Goal: Task Accomplishment & Management: Use online tool/utility

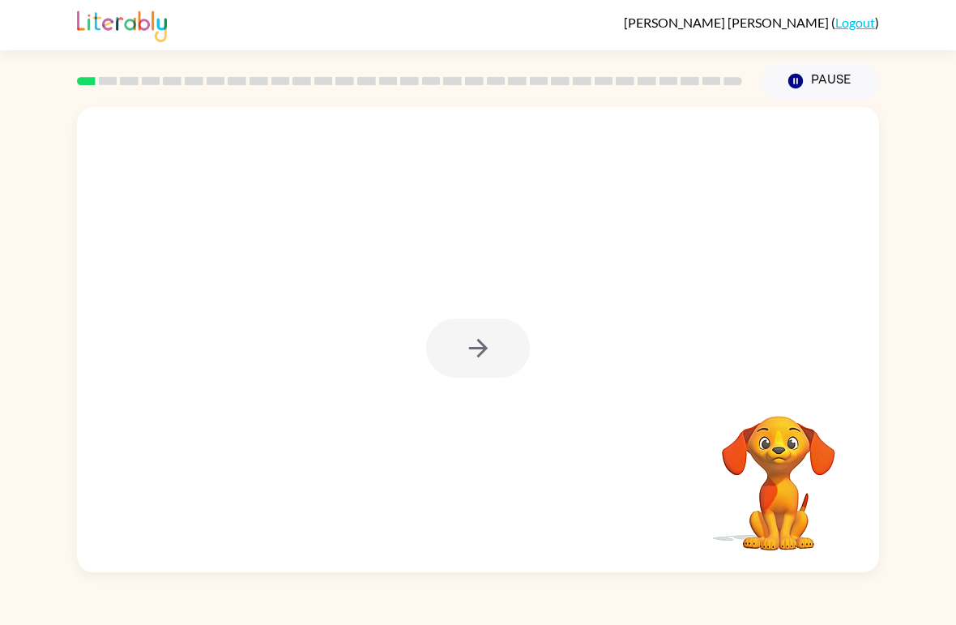
click at [487, 348] on div at bounding box center [478, 347] width 104 height 59
click at [471, 356] on icon "button" at bounding box center [478, 348] width 28 height 28
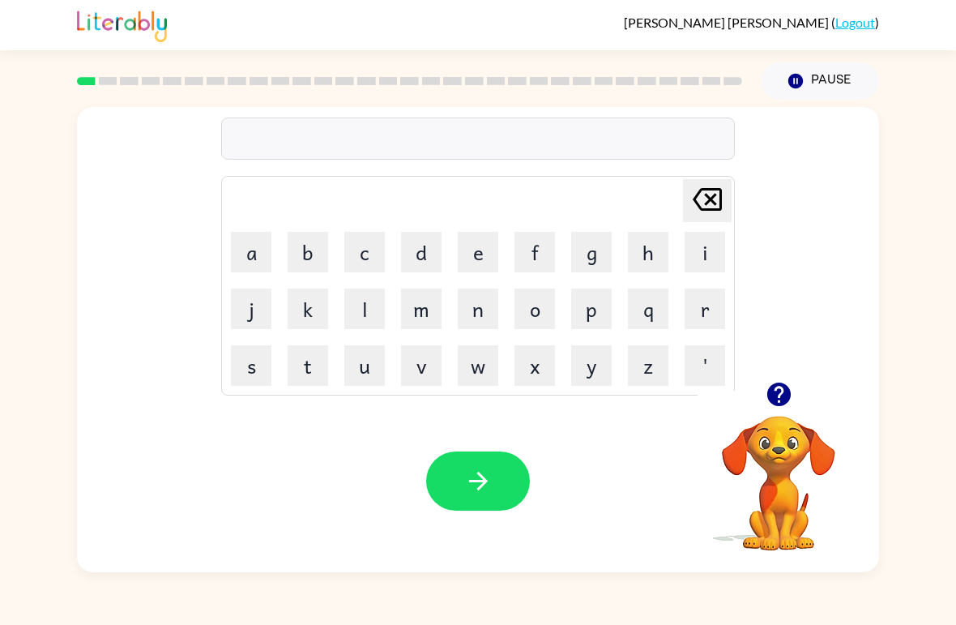
click at [307, 254] on button "b" at bounding box center [308, 252] width 41 height 41
click at [535, 313] on button "o" at bounding box center [534, 308] width 41 height 41
click at [694, 309] on button "r" at bounding box center [705, 308] width 41 height 41
click at [766, 390] on icon "button" at bounding box center [779, 394] width 28 height 28
click at [410, 258] on button "d" at bounding box center [421, 252] width 41 height 41
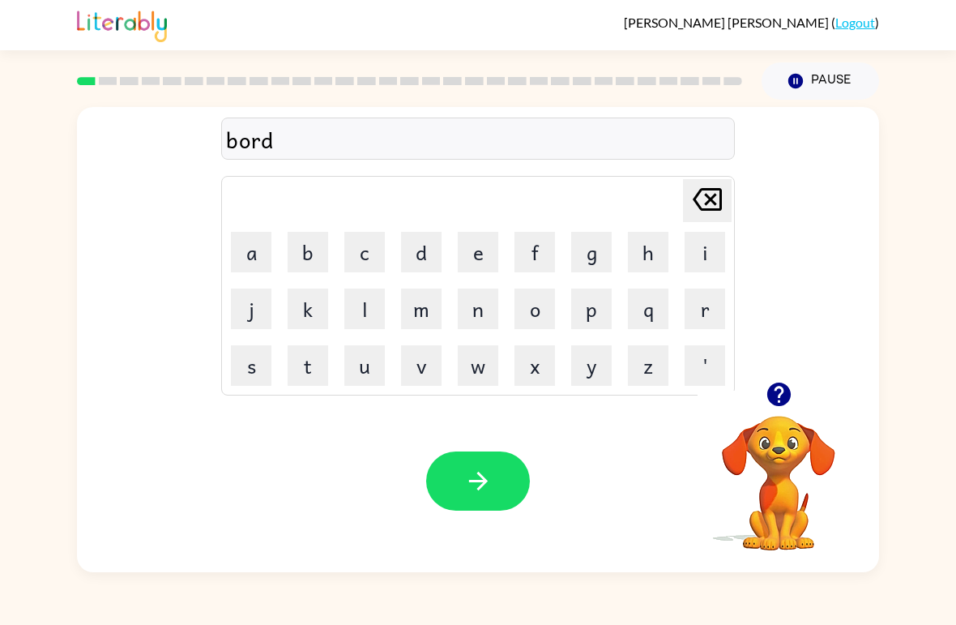
click at [700, 314] on button "r" at bounding box center [705, 308] width 41 height 41
click at [478, 266] on button "e" at bounding box center [478, 252] width 41 height 41
click at [478, 471] on icon "button" at bounding box center [478, 481] width 28 height 28
click at [773, 402] on icon "button" at bounding box center [777, 393] width 23 height 23
click at [372, 252] on button "c" at bounding box center [364, 252] width 41 height 41
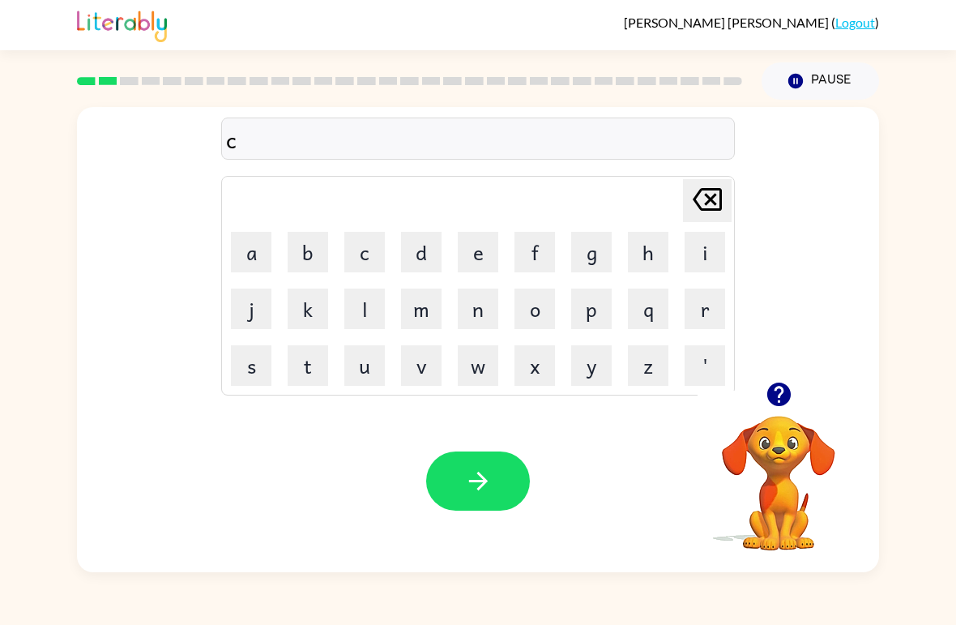
click at [528, 311] on button "o" at bounding box center [534, 308] width 41 height 41
click at [366, 367] on button "u" at bounding box center [364, 365] width 41 height 41
click at [479, 313] on button "n" at bounding box center [478, 308] width 41 height 41
click at [301, 372] on button "t" at bounding box center [308, 365] width 41 height 41
click at [469, 467] on button "button" at bounding box center [478, 480] width 104 height 59
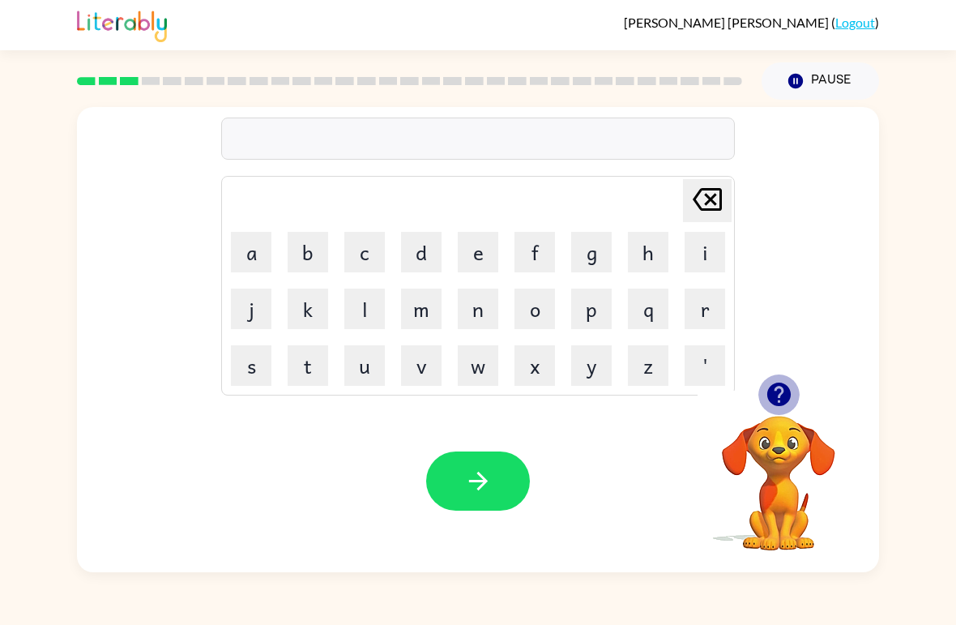
click at [766, 398] on icon "button" at bounding box center [779, 394] width 28 height 28
click at [376, 315] on button "l" at bounding box center [364, 308] width 41 height 41
click at [535, 318] on button "o" at bounding box center [534, 308] width 41 height 41
click at [365, 258] on button "c" at bounding box center [364, 252] width 41 height 41
click at [262, 256] on button "a" at bounding box center [251, 252] width 41 height 41
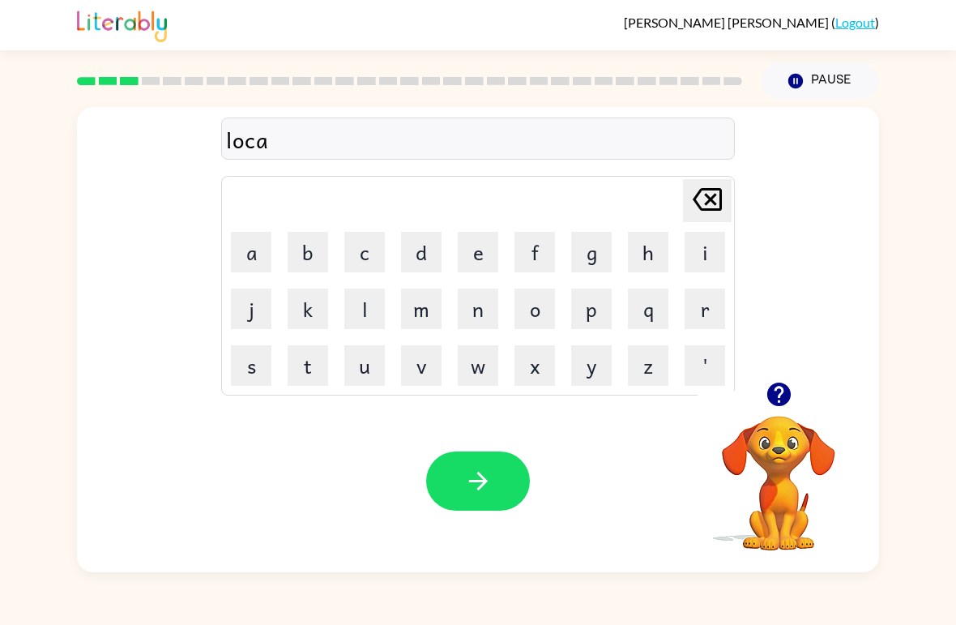
click at [309, 369] on button "t" at bounding box center [308, 365] width 41 height 41
click at [485, 471] on icon "button" at bounding box center [478, 481] width 28 height 28
click at [314, 360] on button "t" at bounding box center [308, 365] width 41 height 41
click at [470, 369] on button "w" at bounding box center [478, 365] width 41 height 41
click at [707, 250] on button "i" at bounding box center [705, 252] width 41 height 41
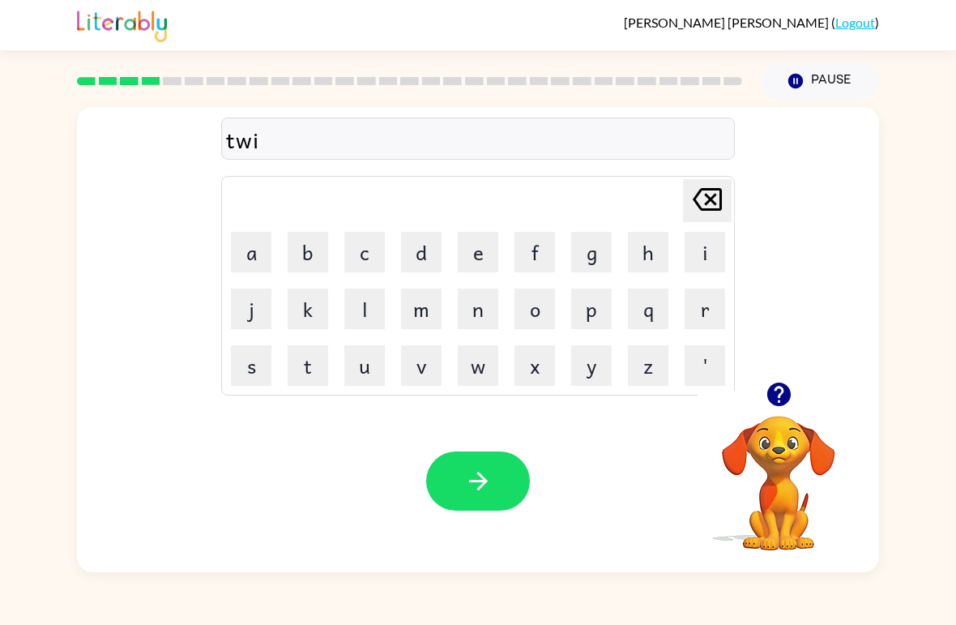
click at [476, 315] on button "n" at bounding box center [478, 308] width 41 height 41
click at [485, 258] on button "e" at bounding box center [478, 252] width 41 height 41
click at [484, 467] on icon "button" at bounding box center [478, 481] width 28 height 28
click at [474, 315] on button "n" at bounding box center [478, 308] width 41 height 41
click at [474, 253] on button "e" at bounding box center [478, 252] width 41 height 41
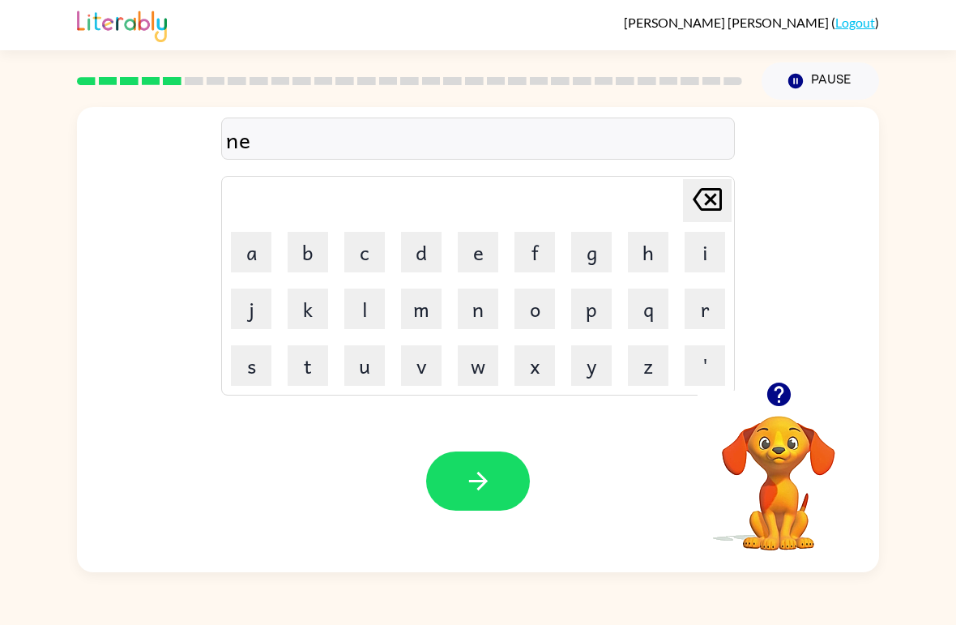
click at [698, 318] on button "r" at bounding box center [705, 308] width 41 height 41
click at [365, 305] on button "l" at bounding box center [364, 308] width 41 height 41
click at [586, 369] on button "y" at bounding box center [591, 365] width 41 height 41
click at [493, 481] on button "button" at bounding box center [478, 480] width 104 height 59
click at [303, 256] on button "b" at bounding box center [308, 252] width 41 height 41
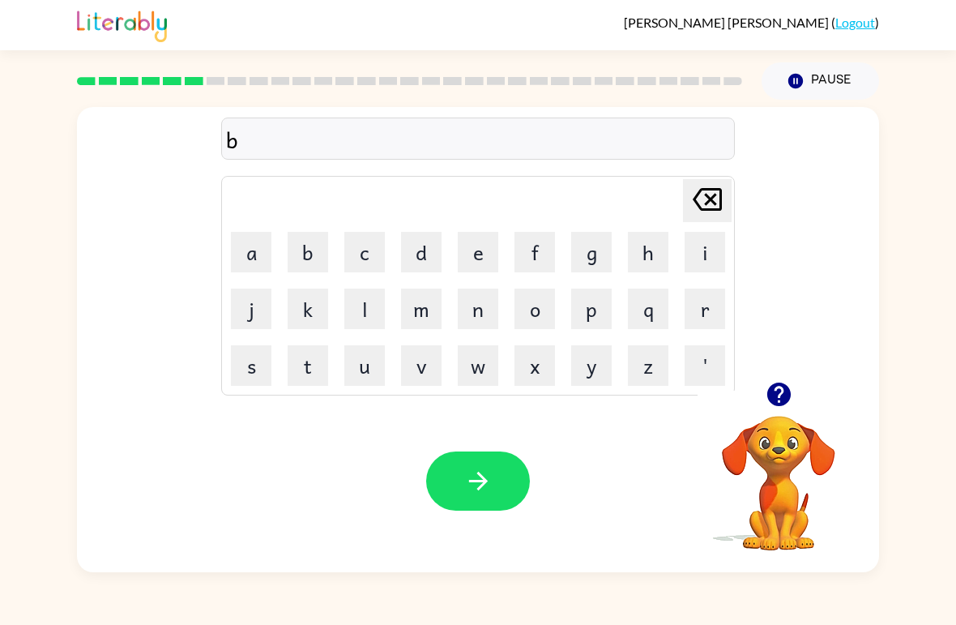
click at [694, 254] on button "i" at bounding box center [705, 252] width 41 height 41
click at [599, 250] on button "g" at bounding box center [591, 252] width 41 height 41
click at [706, 193] on icon "[PERSON_NAME] last character input" at bounding box center [707, 199] width 39 height 39
click at [646, 252] on button "h" at bounding box center [648, 252] width 41 height 41
click at [602, 244] on button "g" at bounding box center [591, 252] width 41 height 41
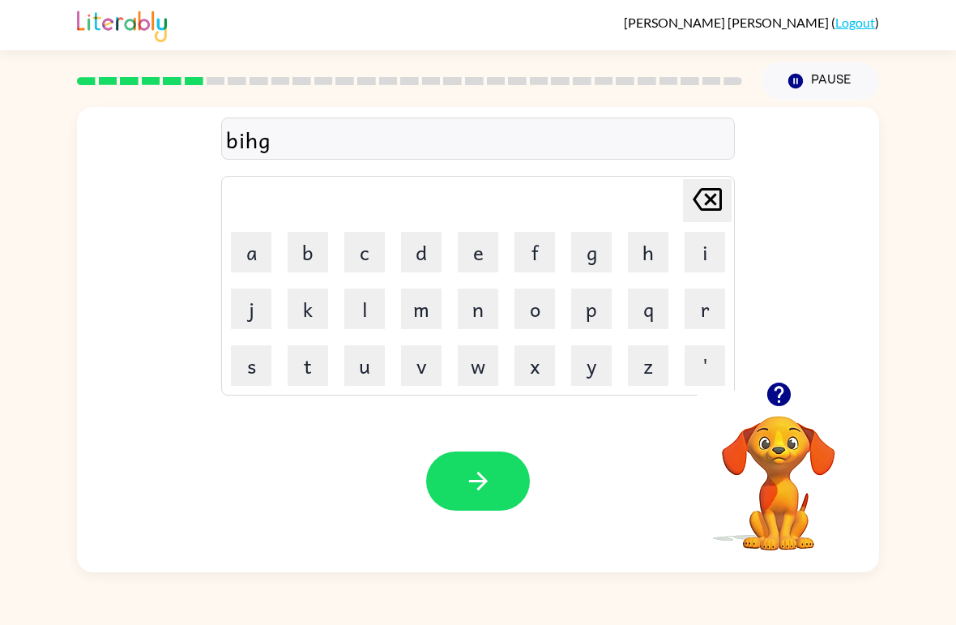
click at [703, 243] on button "i" at bounding box center [705, 252] width 41 height 41
click at [706, 201] on icon "[PERSON_NAME] last character input" at bounding box center [707, 199] width 39 height 39
click at [706, 200] on icon "[PERSON_NAME] last character input" at bounding box center [707, 199] width 39 height 39
click at [694, 198] on icon "[PERSON_NAME] last character input" at bounding box center [707, 199] width 39 height 39
click at [585, 262] on button "g" at bounding box center [591, 252] width 41 height 41
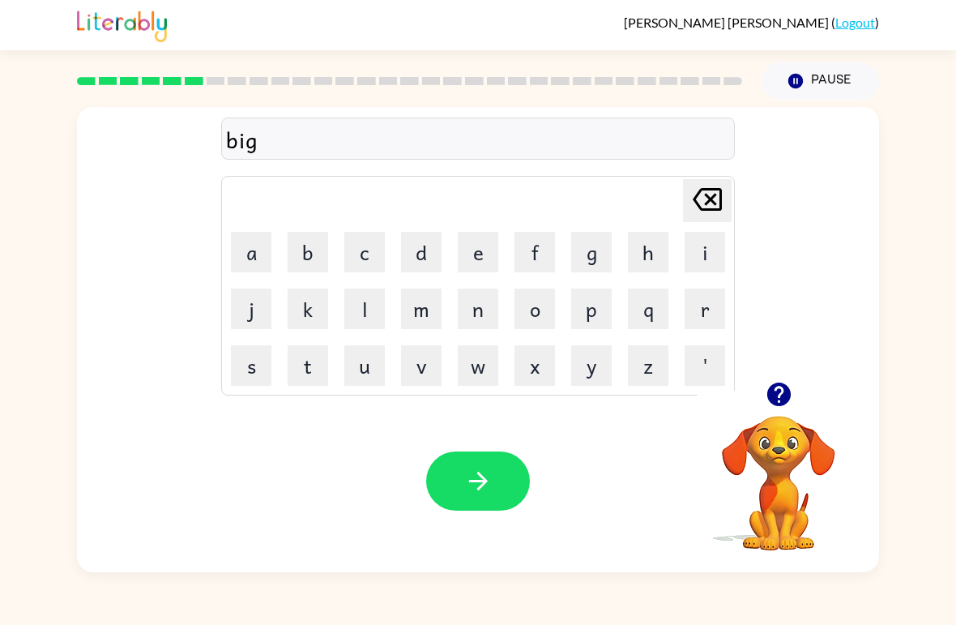
click at [647, 262] on button "h" at bounding box center [648, 252] width 41 height 41
click at [694, 250] on button "i" at bounding box center [705, 252] width 41 height 41
click at [482, 309] on button "n" at bounding box center [478, 308] width 41 height 41
click at [303, 369] on button "t" at bounding box center [308, 365] width 41 height 41
click at [488, 490] on icon "button" at bounding box center [478, 481] width 28 height 28
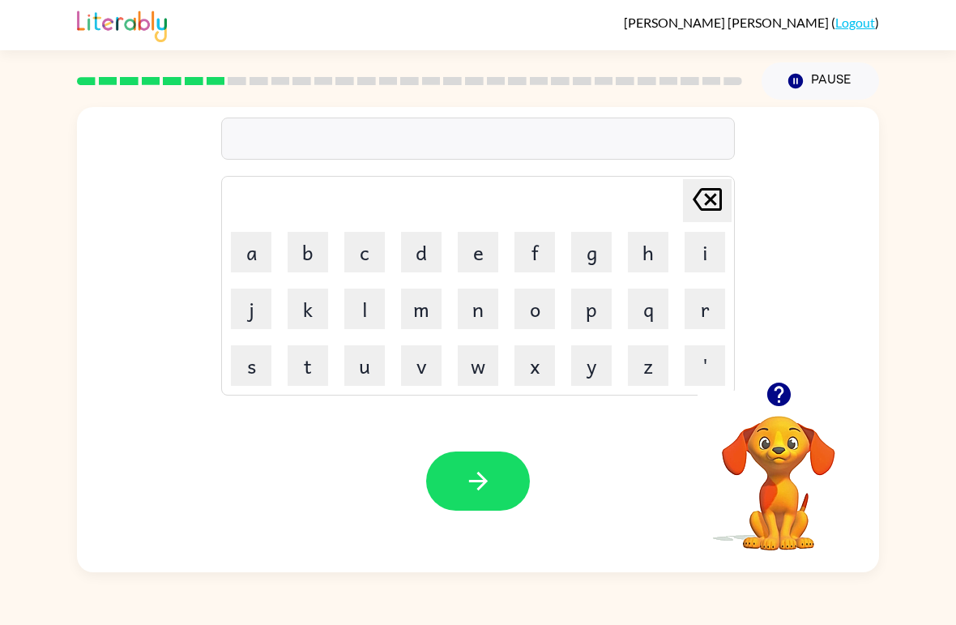
click at [310, 368] on button "t" at bounding box center [308, 365] width 41 height 41
click at [698, 314] on button "r" at bounding box center [705, 308] width 41 height 41
click at [707, 245] on button "i" at bounding box center [705, 252] width 41 height 41
click at [382, 250] on button "c" at bounding box center [364, 252] width 41 height 41
click at [374, 308] on button "l" at bounding box center [364, 308] width 41 height 41
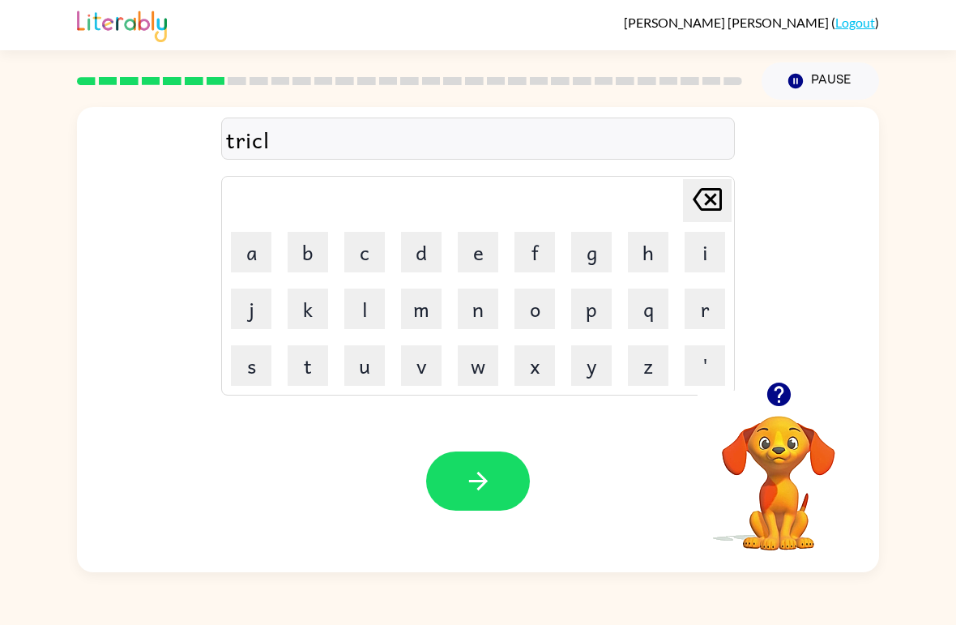
click at [476, 255] on button "e" at bounding box center [478, 252] width 41 height 41
click at [505, 466] on button "button" at bounding box center [478, 480] width 104 height 59
click at [427, 310] on button "m" at bounding box center [421, 308] width 41 height 41
click at [689, 245] on button "i" at bounding box center [705, 252] width 41 height 41
click at [692, 313] on button "r" at bounding box center [705, 308] width 41 height 41
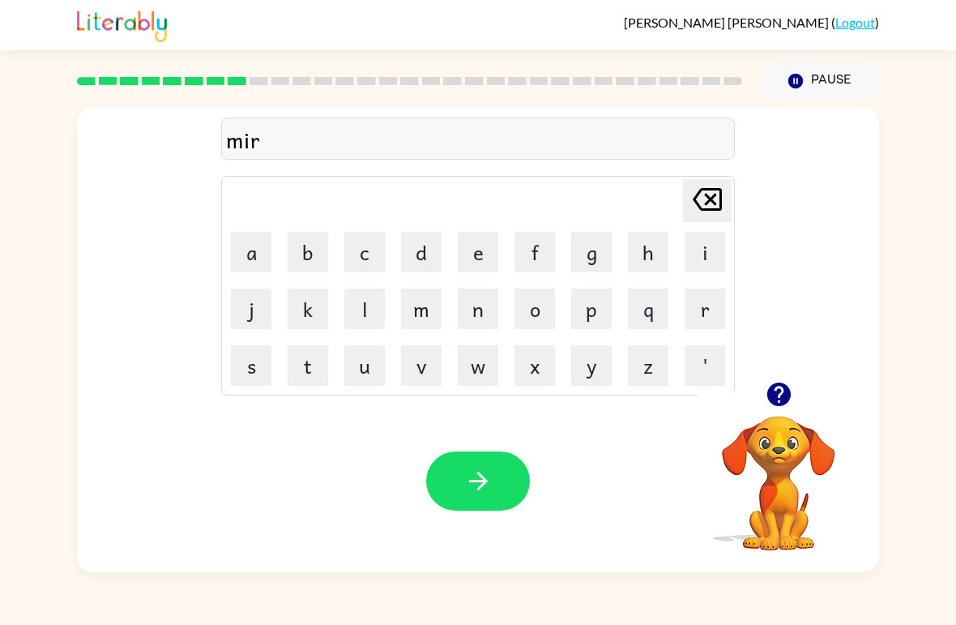
click at [692, 313] on button "r" at bounding box center [705, 308] width 41 height 41
click at [265, 308] on button "j" at bounding box center [251, 308] width 41 height 41
click at [713, 204] on icon at bounding box center [707, 199] width 29 height 23
click at [262, 244] on button "a" at bounding box center [251, 252] width 41 height 41
click at [770, 403] on icon "button" at bounding box center [777, 393] width 23 height 23
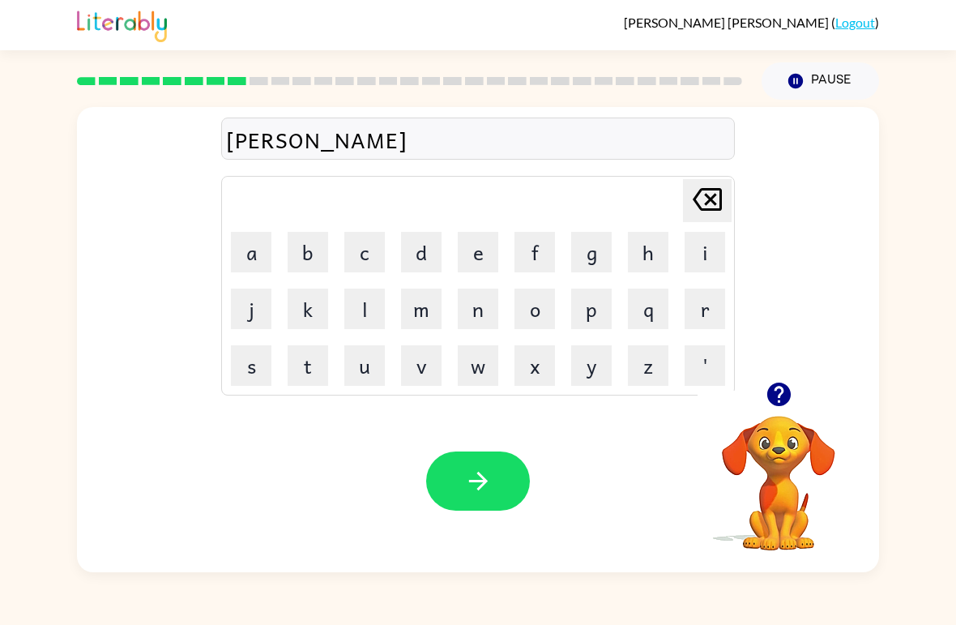
click at [369, 251] on button "c" at bounding box center [364, 252] width 41 height 41
click at [250, 260] on button "a" at bounding box center [251, 252] width 41 height 41
click at [358, 307] on button "l" at bounding box center [364, 308] width 41 height 41
click at [372, 311] on button "l" at bounding box center [364, 308] width 41 height 41
click at [481, 484] on icon "button" at bounding box center [478, 481] width 28 height 28
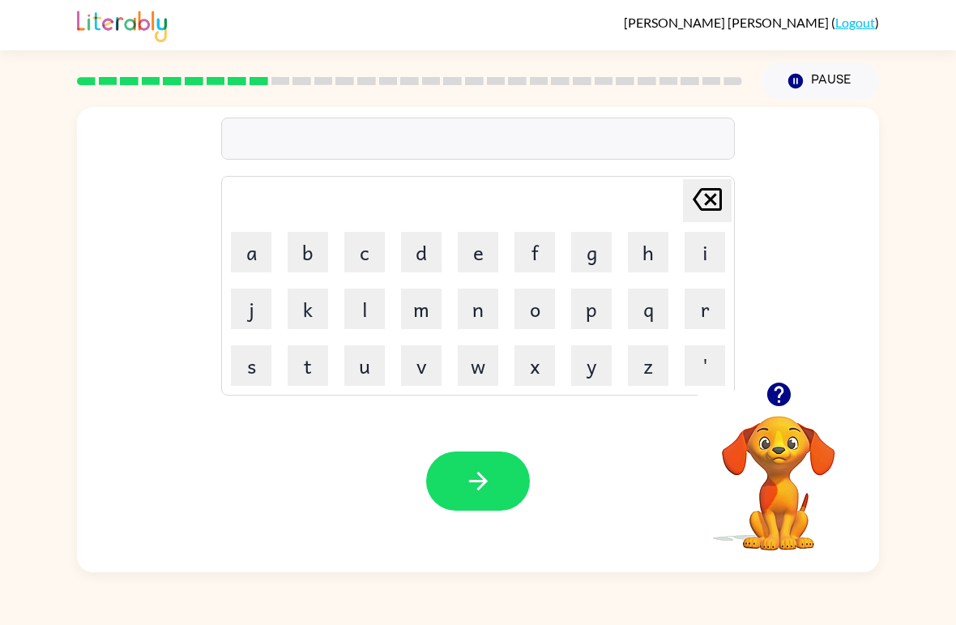
click at [480, 318] on button "n" at bounding box center [478, 308] width 41 height 41
click at [696, 258] on button "i" at bounding box center [705, 252] width 41 height 41
click at [425, 303] on button "m" at bounding box center [421, 308] width 41 height 41
click at [317, 247] on button "b" at bounding box center [308, 252] width 41 height 41
click at [374, 304] on button "l" at bounding box center [364, 308] width 41 height 41
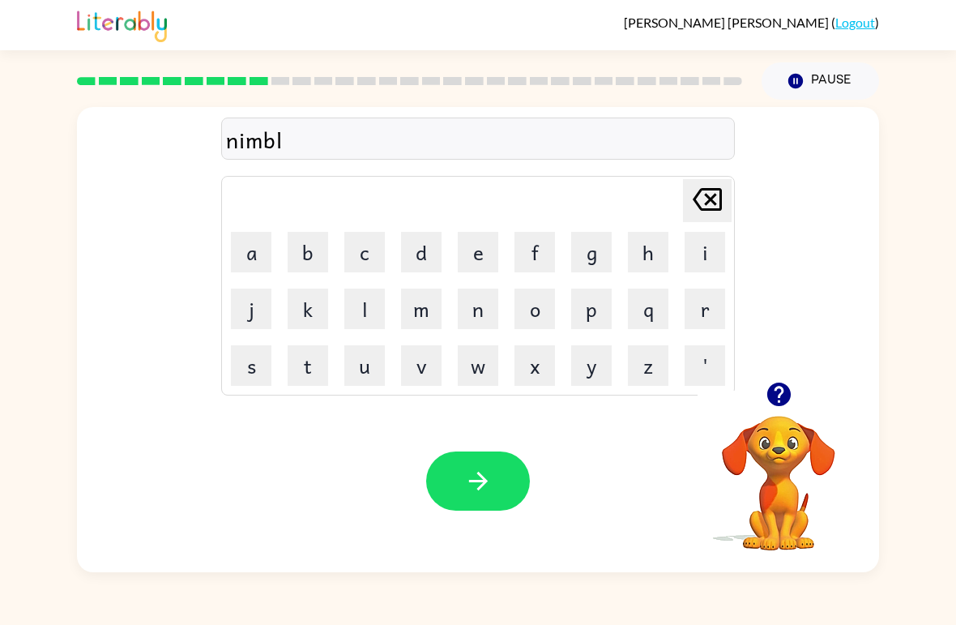
click at [478, 248] on button "e" at bounding box center [478, 252] width 41 height 41
click at [494, 480] on button "button" at bounding box center [478, 480] width 104 height 59
click at [783, 395] on icon "button" at bounding box center [777, 393] width 23 height 23
click at [376, 365] on button "u" at bounding box center [364, 365] width 41 height 41
click at [486, 308] on button "n" at bounding box center [478, 308] width 41 height 41
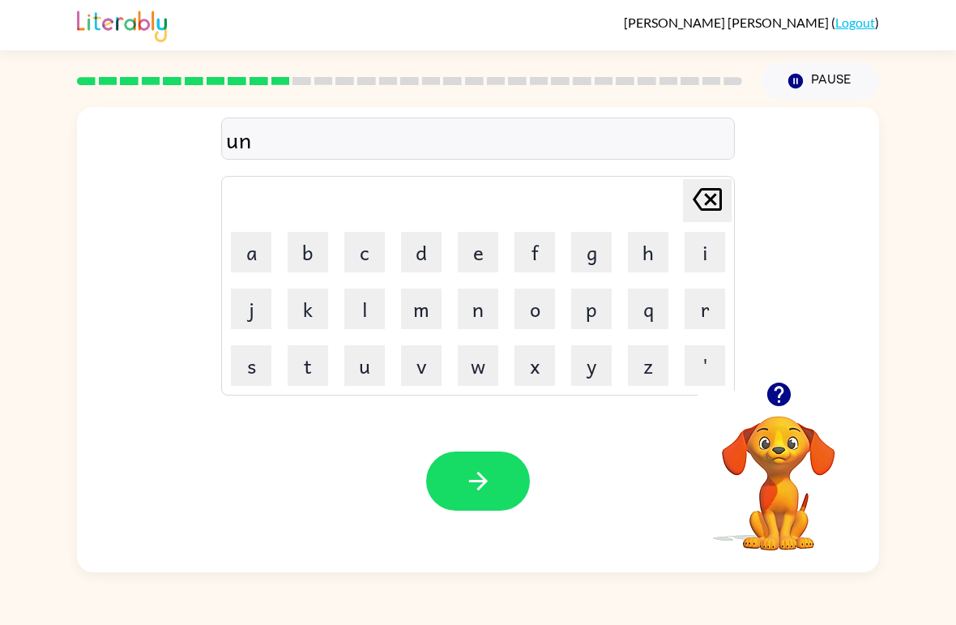
click at [531, 252] on button "f" at bounding box center [534, 252] width 41 height 41
click at [360, 361] on button "u" at bounding box center [364, 365] width 41 height 41
click at [359, 305] on button "l" at bounding box center [364, 308] width 41 height 41
click at [363, 309] on button "l" at bounding box center [364, 308] width 41 height 41
click at [471, 488] on icon "button" at bounding box center [478, 481] width 28 height 28
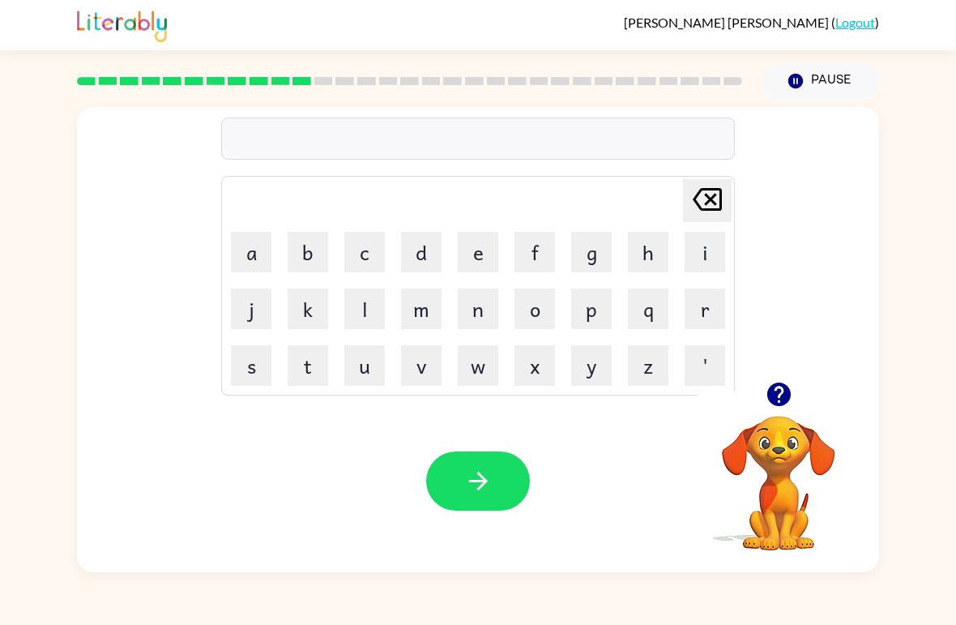
click at [776, 382] on icon "button" at bounding box center [779, 394] width 28 height 28
click at [409, 355] on button "v" at bounding box center [421, 365] width 41 height 41
click at [531, 302] on button "o" at bounding box center [534, 308] width 41 height 41
click at [312, 372] on button "t" at bounding box center [308, 365] width 41 height 41
click at [483, 252] on button "e" at bounding box center [478, 252] width 41 height 41
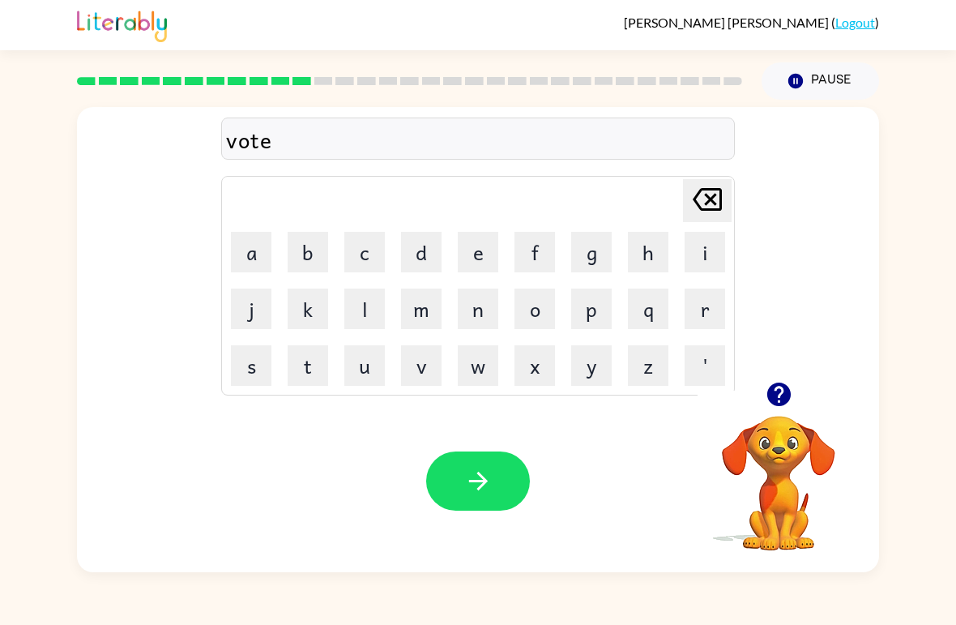
click at [464, 489] on icon "button" at bounding box center [478, 481] width 28 height 28
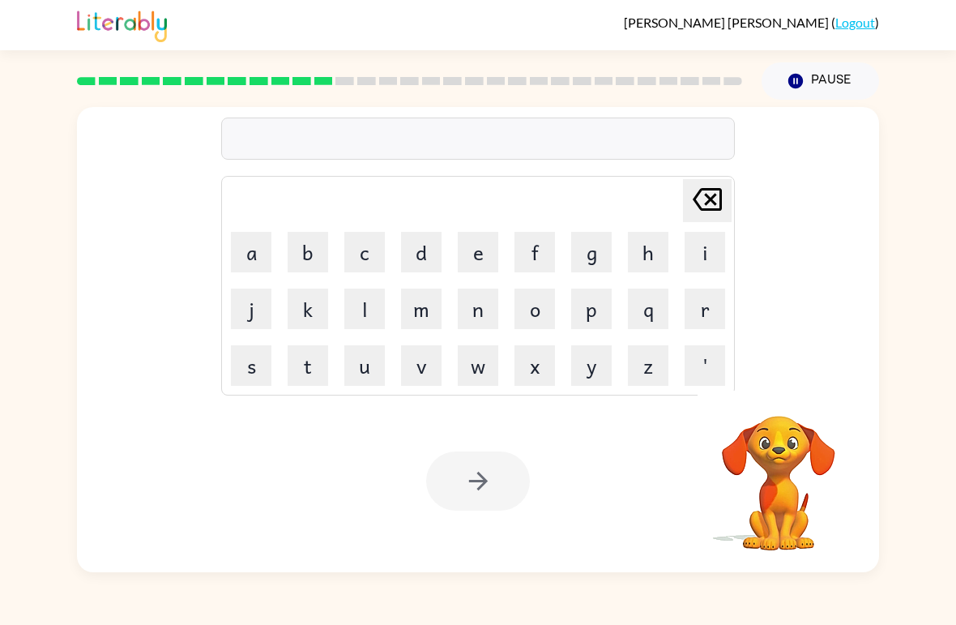
click at [305, 250] on button "b" at bounding box center [308, 252] width 41 height 41
click at [476, 257] on button "e" at bounding box center [478, 252] width 41 height 41
click at [423, 256] on button "d" at bounding box center [421, 252] width 41 height 41
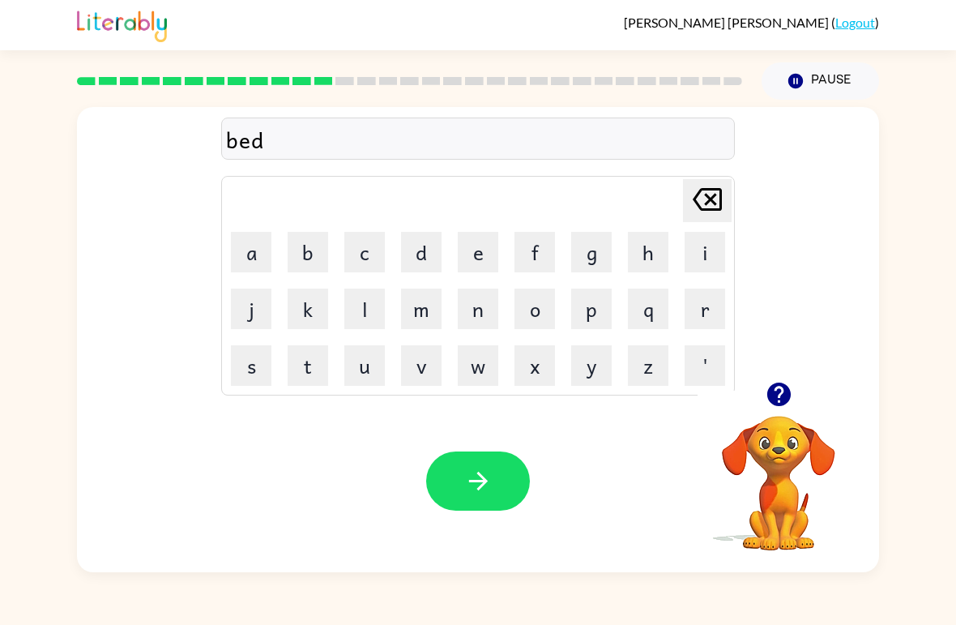
click at [309, 369] on button "t" at bounding box center [308, 365] width 41 height 41
click at [699, 245] on button "i" at bounding box center [705, 252] width 41 height 41
click at [433, 308] on button "m" at bounding box center [421, 308] width 41 height 41
click at [475, 248] on button "e" at bounding box center [478, 252] width 41 height 41
click at [481, 476] on icon "button" at bounding box center [477, 480] width 19 height 19
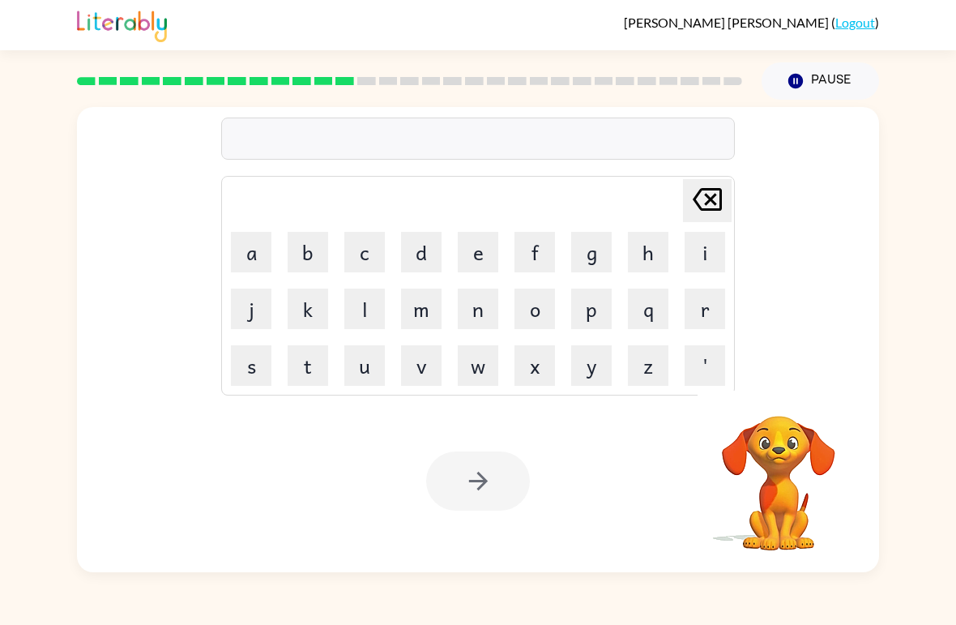
click at [521, 255] on button "f" at bounding box center [534, 252] width 41 height 41
click at [724, 241] on button "i" at bounding box center [705, 252] width 41 height 41
click at [309, 365] on button "t" at bounding box center [308, 365] width 41 height 41
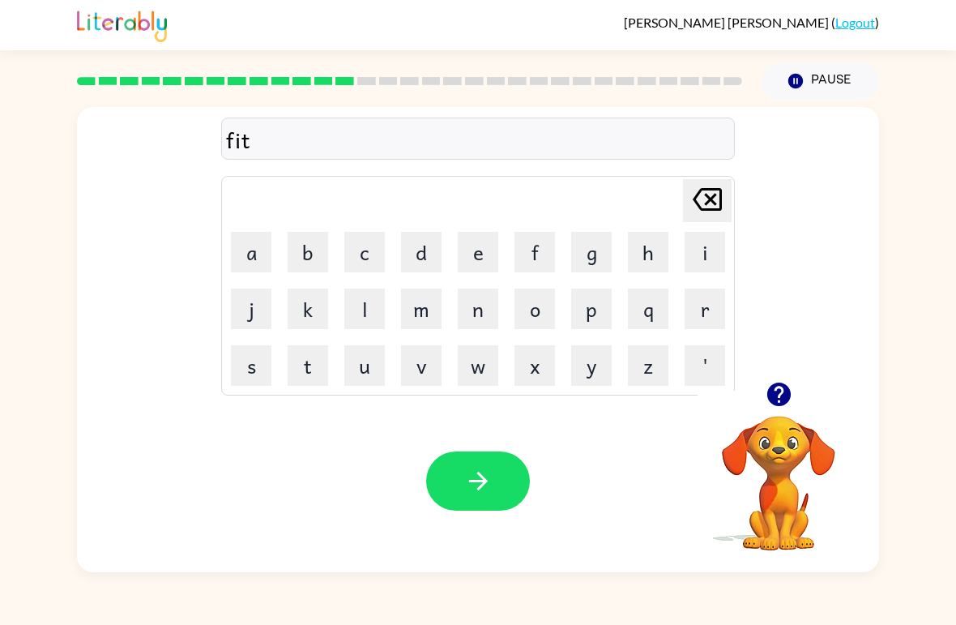
click at [301, 365] on button "t" at bounding box center [308, 365] width 41 height 41
click at [474, 301] on button "n" at bounding box center [478, 308] width 41 height 41
click at [474, 249] on button "e" at bounding box center [478, 252] width 41 height 41
click at [255, 380] on button "s" at bounding box center [251, 365] width 41 height 41
click at [255, 379] on button "s" at bounding box center [251, 365] width 41 height 41
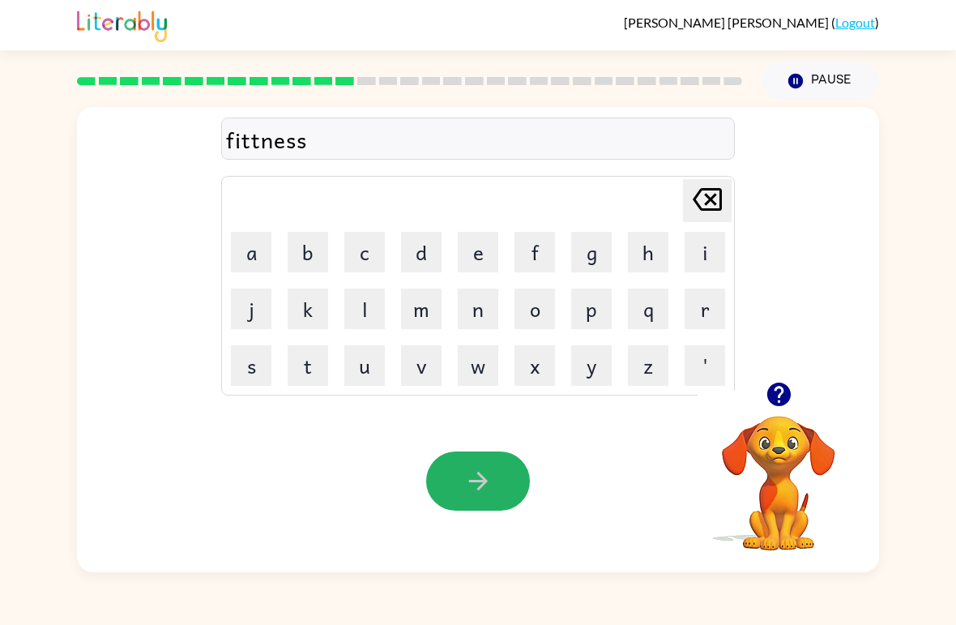
click at [454, 471] on button "button" at bounding box center [478, 480] width 104 height 59
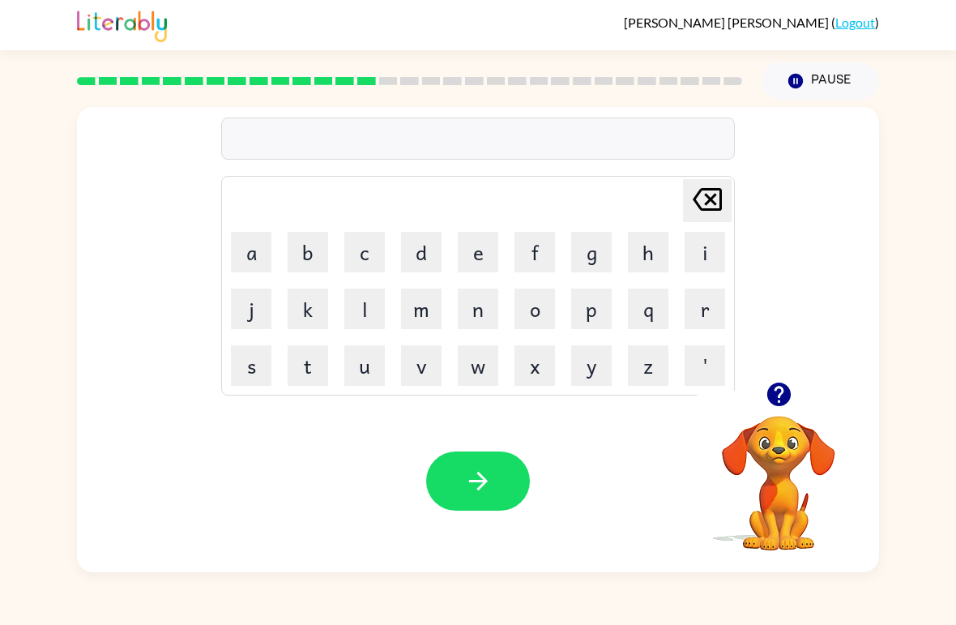
click at [777, 383] on icon "button" at bounding box center [779, 394] width 28 height 28
click at [407, 260] on button "d" at bounding box center [421, 252] width 41 height 41
click at [477, 260] on button "e" at bounding box center [478, 252] width 41 height 41
click at [363, 303] on button "l" at bounding box center [364, 308] width 41 height 41
click at [454, 251] on td "e" at bounding box center [477, 251] width 55 height 55
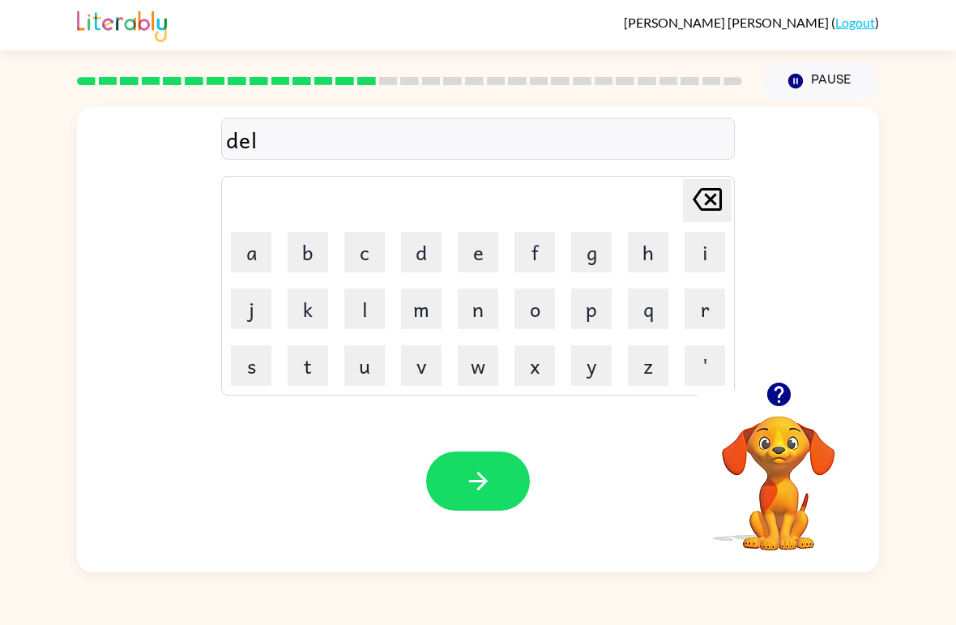
click at [452, 245] on td "e" at bounding box center [477, 251] width 55 height 55
click at [480, 259] on button "e" at bounding box center [478, 252] width 41 height 41
click at [479, 259] on button "e" at bounding box center [478, 252] width 41 height 41
click at [698, 203] on icon "[PERSON_NAME] last character input" at bounding box center [707, 199] width 39 height 39
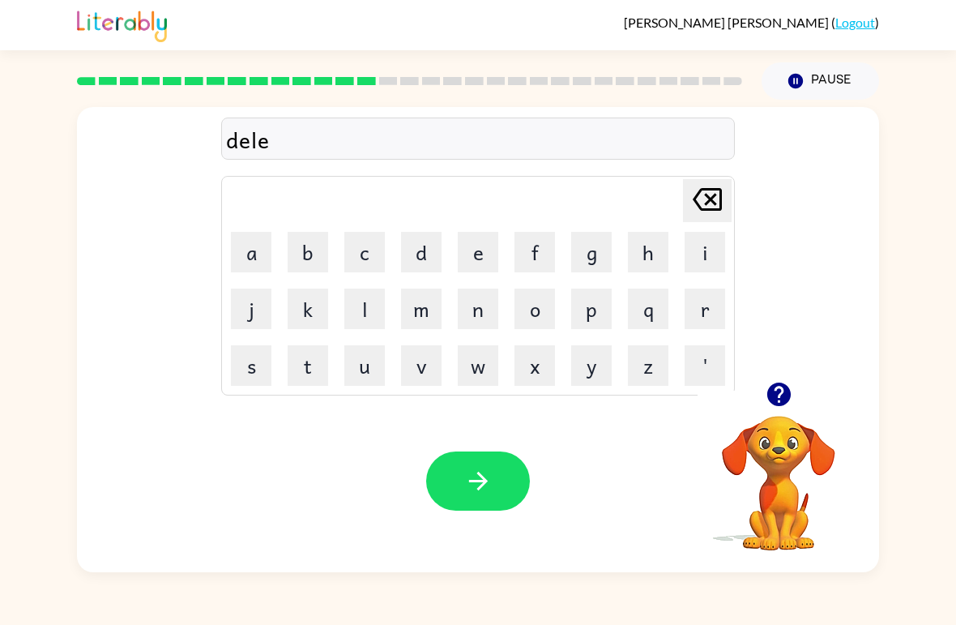
click at [586, 368] on button "y" at bounding box center [591, 365] width 41 height 41
click at [471, 464] on button "button" at bounding box center [478, 480] width 104 height 59
click at [808, 400] on div at bounding box center [778, 393] width 162 height 41
click at [807, 400] on div at bounding box center [778, 393] width 162 height 41
click at [774, 402] on icon "button" at bounding box center [777, 393] width 23 height 23
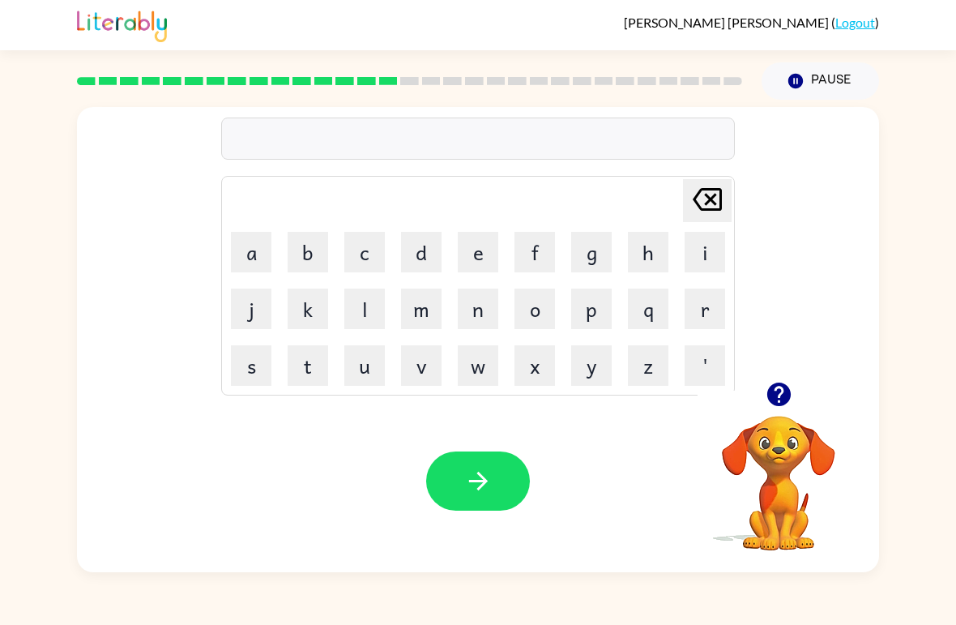
click at [305, 372] on button "t" at bounding box center [308, 365] width 41 height 41
click at [363, 369] on button "u" at bounding box center [364, 365] width 41 height 41
click at [705, 314] on button "r" at bounding box center [705, 308] width 41 height 41
click at [412, 298] on button "m" at bounding box center [421, 308] width 41 height 41
click at [467, 484] on icon "button" at bounding box center [478, 481] width 28 height 28
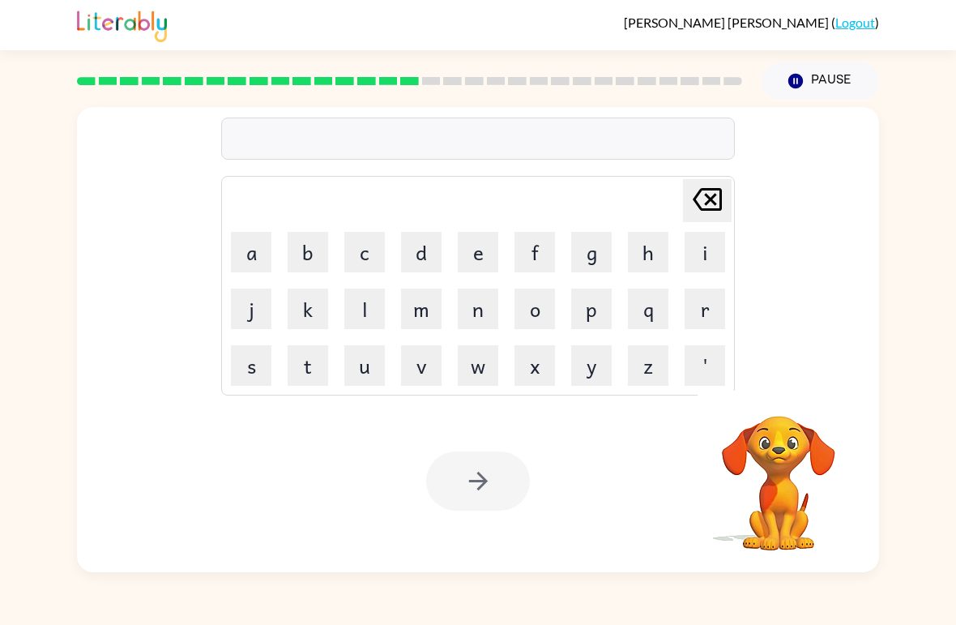
click at [257, 367] on button "s" at bounding box center [251, 365] width 41 height 41
click at [484, 238] on button "e" at bounding box center [478, 252] width 41 height 41
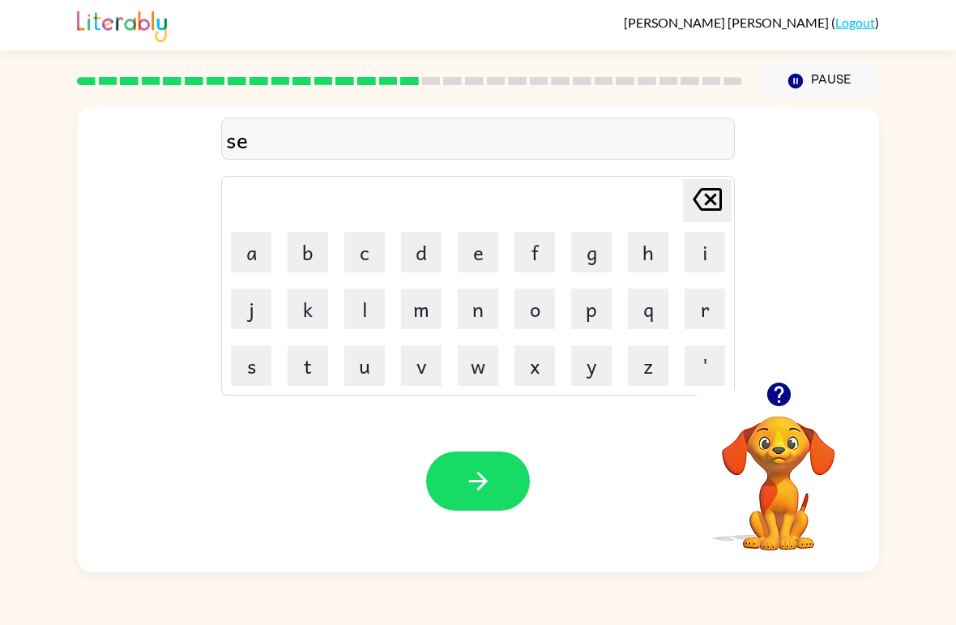
click at [310, 371] on button "t" at bounding box center [308, 365] width 41 height 41
click at [480, 484] on icon "button" at bounding box center [478, 481] width 28 height 28
click at [301, 255] on button "b" at bounding box center [308, 252] width 41 height 41
click at [706, 305] on button "r" at bounding box center [705, 308] width 41 height 41
click at [700, 254] on button "i" at bounding box center [705, 252] width 41 height 41
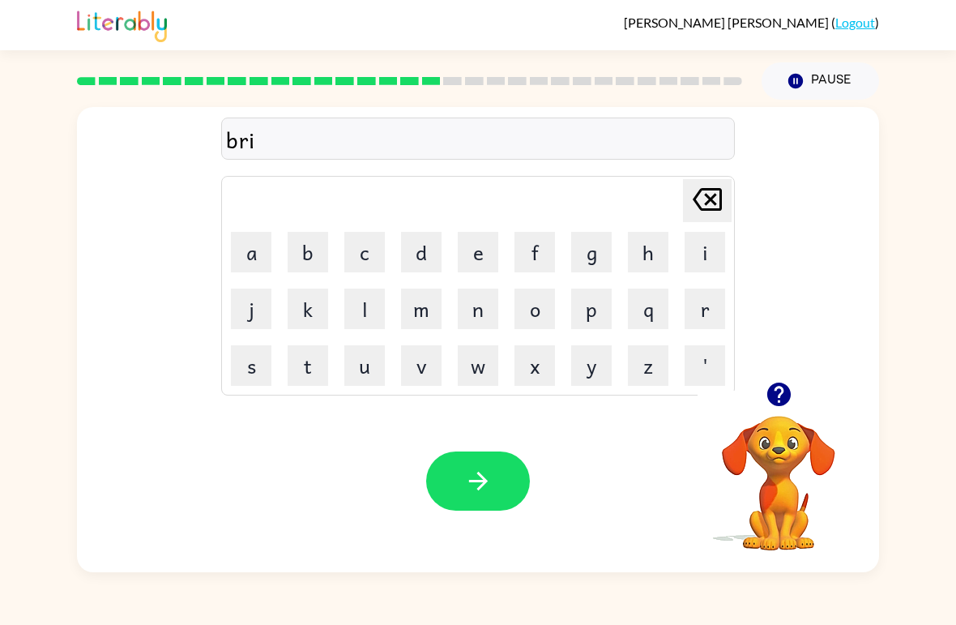
click at [416, 302] on button "m" at bounding box center [421, 308] width 41 height 41
click at [264, 261] on button "a" at bounding box center [251, 252] width 41 height 41
click at [292, 372] on button "t" at bounding box center [308, 365] width 41 height 41
click at [490, 482] on icon "button" at bounding box center [478, 481] width 28 height 28
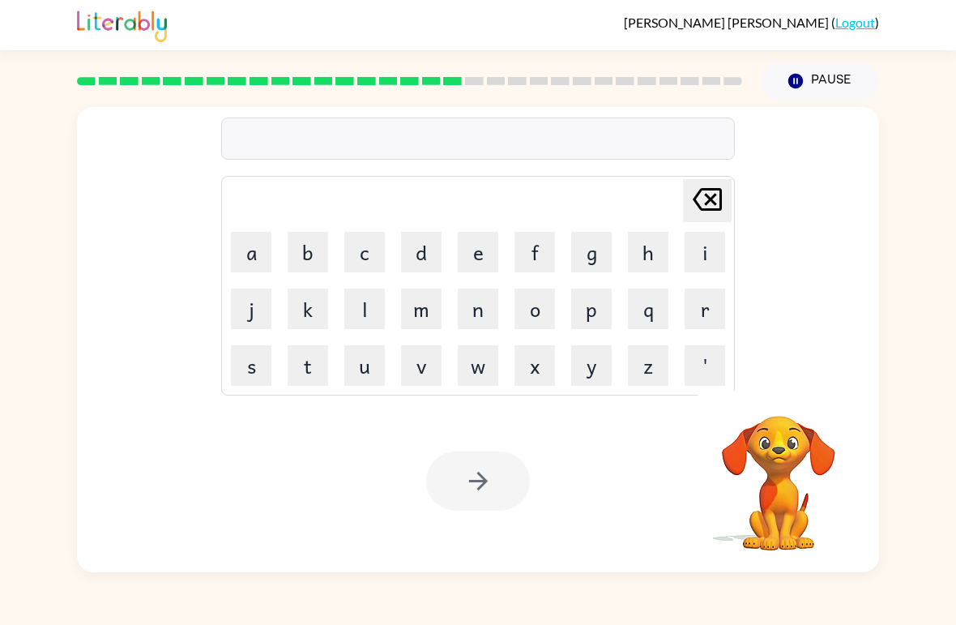
click at [579, 322] on button "p" at bounding box center [591, 308] width 41 height 41
click at [351, 317] on button "l" at bounding box center [364, 308] width 41 height 41
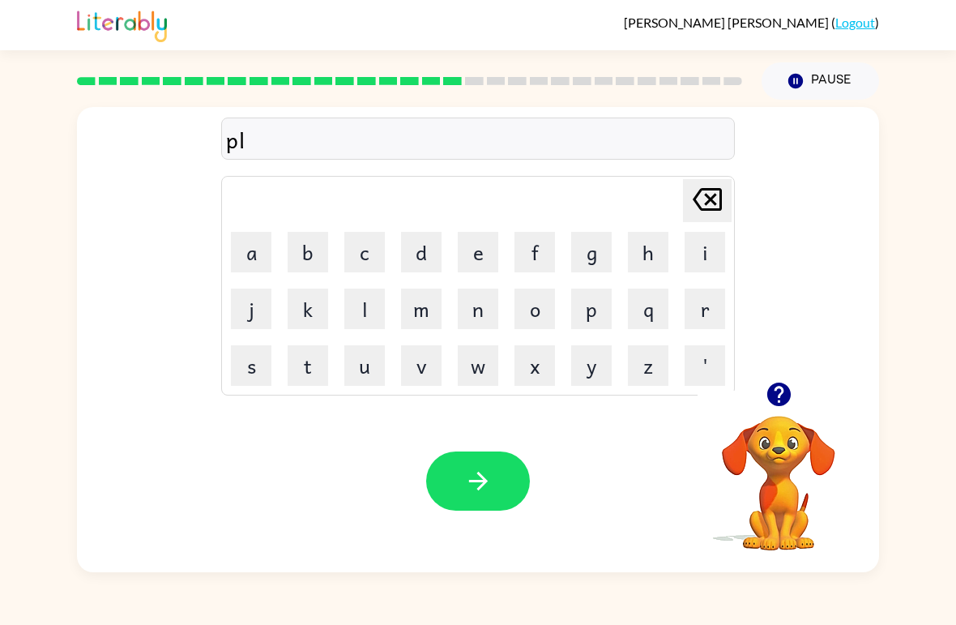
click at [242, 232] on button "a" at bounding box center [251, 252] width 41 height 41
click at [239, 365] on button "s" at bounding box center [251, 365] width 41 height 41
click at [310, 365] on button "t" at bounding box center [308, 365] width 41 height 41
click at [706, 258] on button "i" at bounding box center [705, 252] width 41 height 41
click at [364, 253] on button "c" at bounding box center [364, 252] width 41 height 41
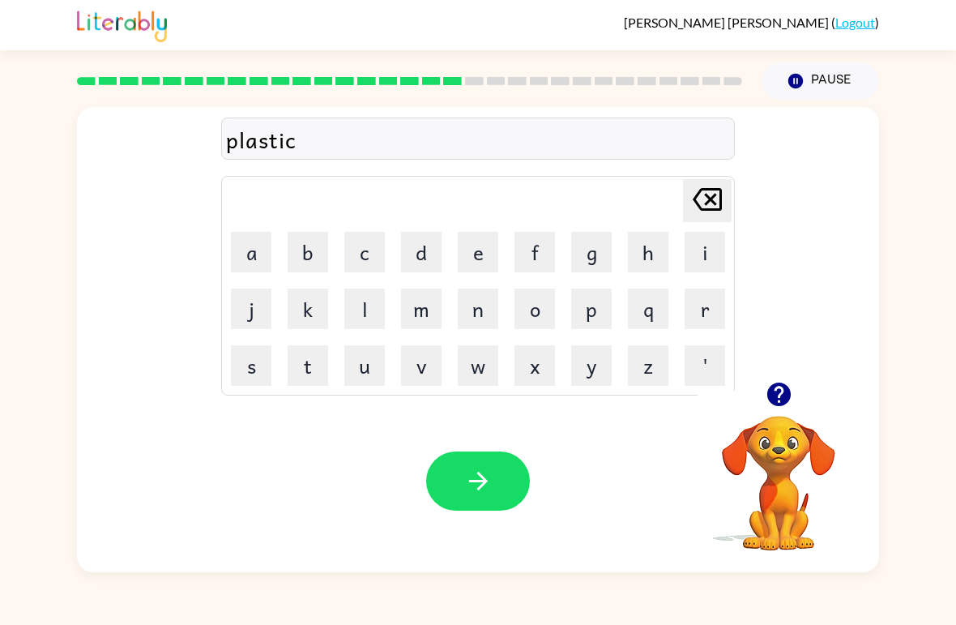
click at [484, 482] on icon "button" at bounding box center [477, 480] width 19 height 19
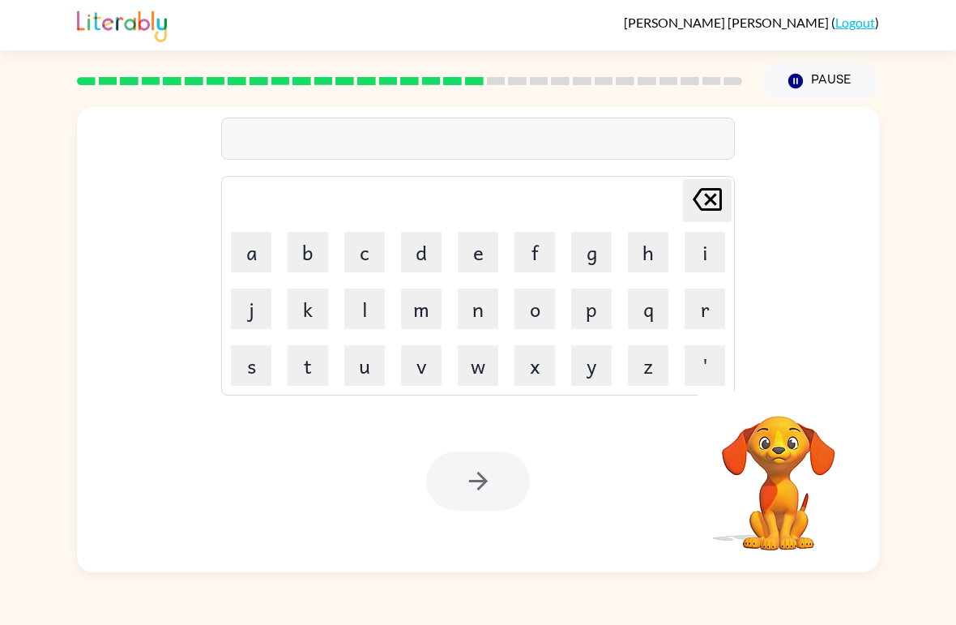
click at [411, 251] on button "d" at bounding box center [421, 252] width 41 height 41
click at [704, 252] on button "i" at bounding box center [705, 252] width 41 height 41
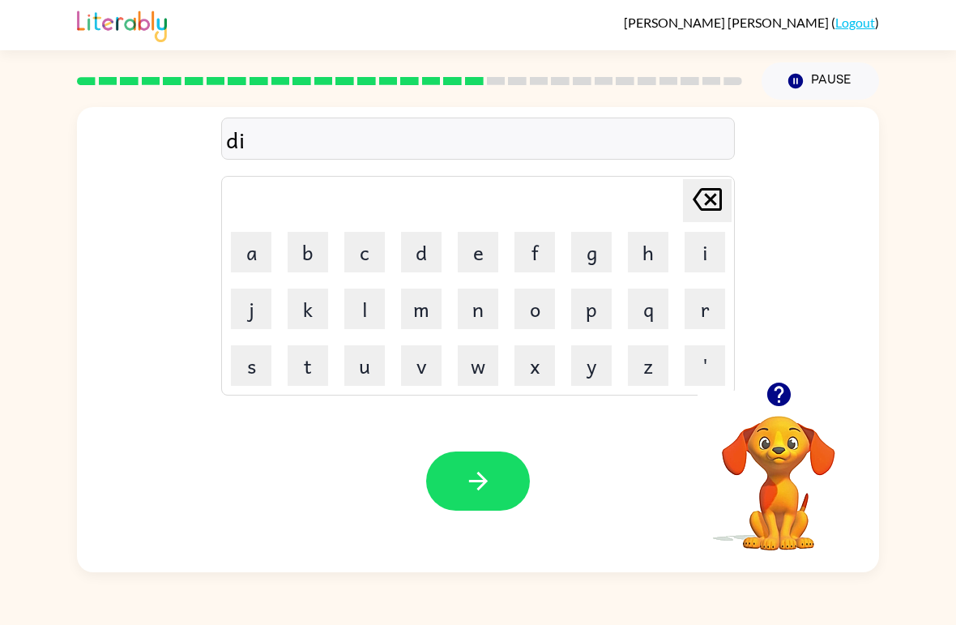
click at [262, 368] on button "s" at bounding box center [251, 365] width 41 height 41
click at [588, 318] on button "p" at bounding box center [591, 308] width 41 height 41
click at [365, 308] on button "l" at bounding box center [364, 308] width 41 height 41
click at [249, 262] on button "a" at bounding box center [251, 252] width 41 height 41
click at [598, 372] on button "y" at bounding box center [591, 365] width 41 height 41
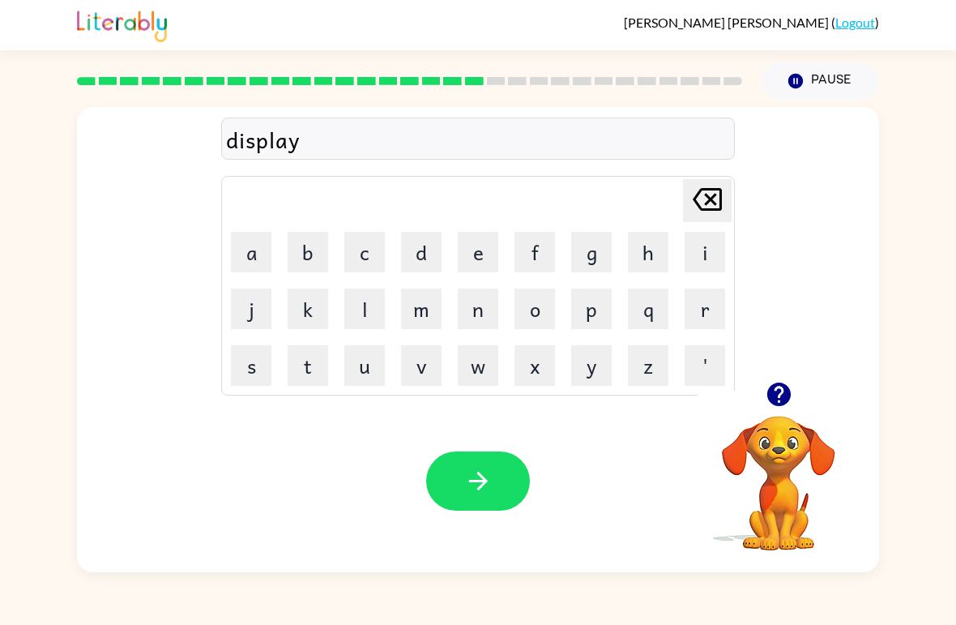
click at [479, 497] on button "button" at bounding box center [478, 480] width 104 height 59
click at [429, 244] on button "d" at bounding box center [421, 252] width 41 height 41
click at [351, 373] on button "u" at bounding box center [364, 365] width 41 height 41
click at [245, 373] on button "s" at bounding box center [251, 365] width 41 height 41
click at [307, 363] on button "t" at bounding box center [308, 365] width 41 height 41
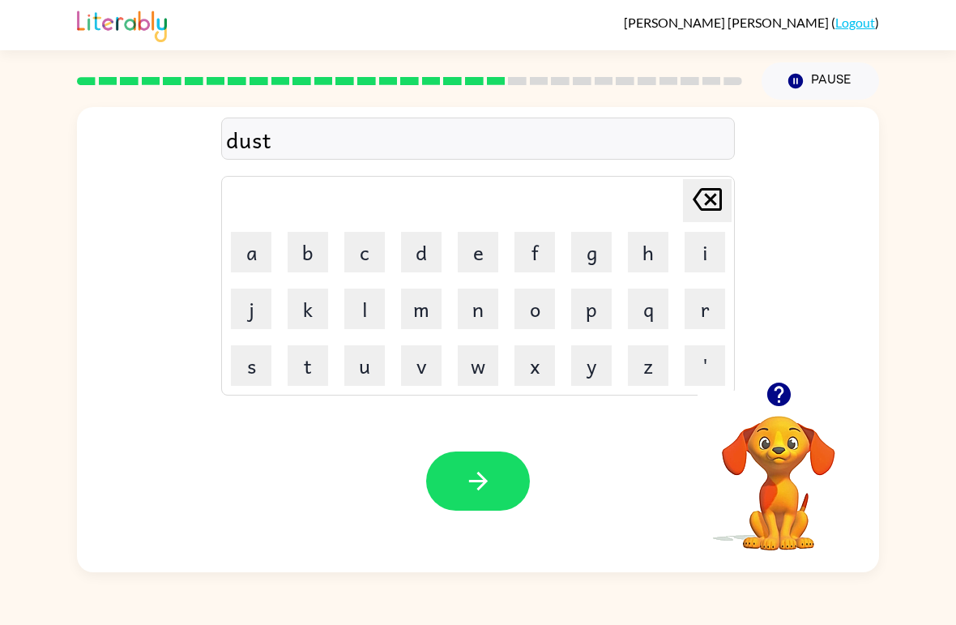
click at [475, 251] on button "e" at bounding box center [478, 252] width 41 height 41
click at [437, 252] on button "d" at bounding box center [421, 252] width 41 height 41
click at [493, 471] on button "button" at bounding box center [478, 480] width 104 height 59
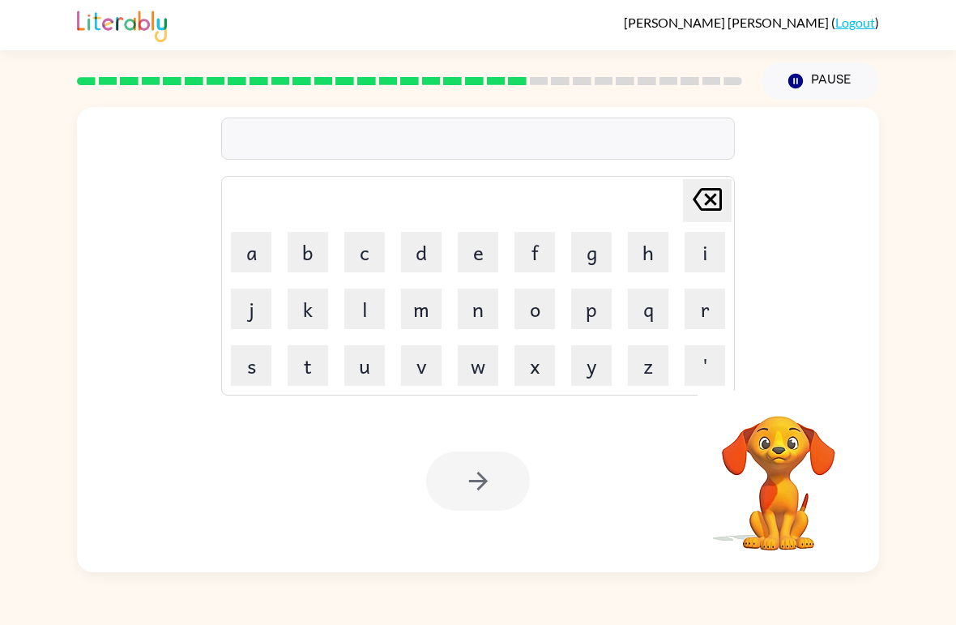
click at [260, 365] on button "s" at bounding box center [251, 365] width 41 height 41
click at [476, 237] on button "e" at bounding box center [478, 252] width 41 height 41
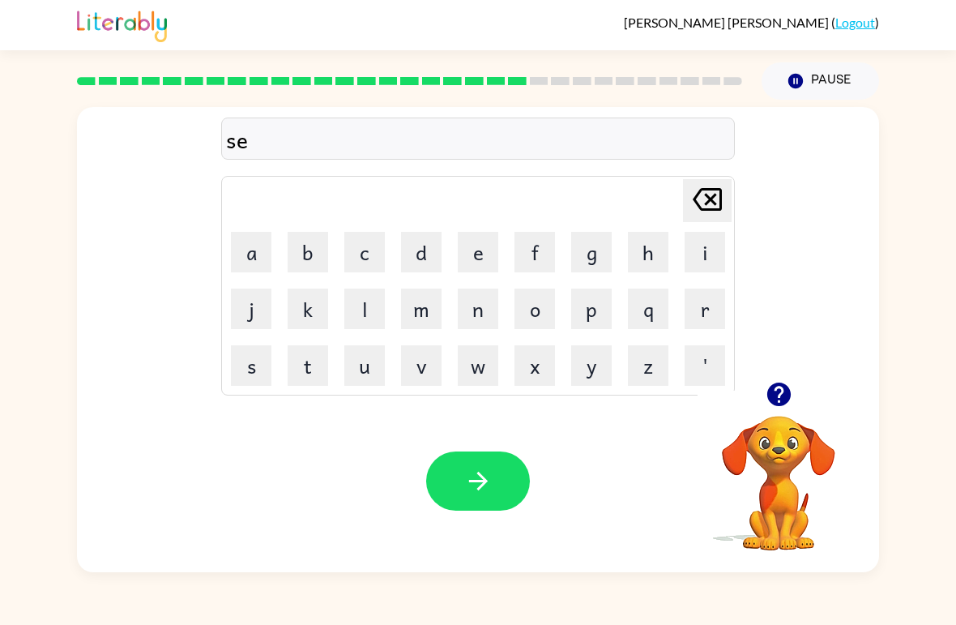
click at [480, 312] on button "n" at bounding box center [478, 308] width 41 height 41
click at [305, 376] on button "t" at bounding box center [308, 365] width 41 height 41
click at [474, 252] on button "e" at bounding box center [478, 252] width 41 height 41
click at [773, 389] on icon "button" at bounding box center [777, 393] width 23 height 23
click at [584, 315] on button "p" at bounding box center [591, 308] width 41 height 41
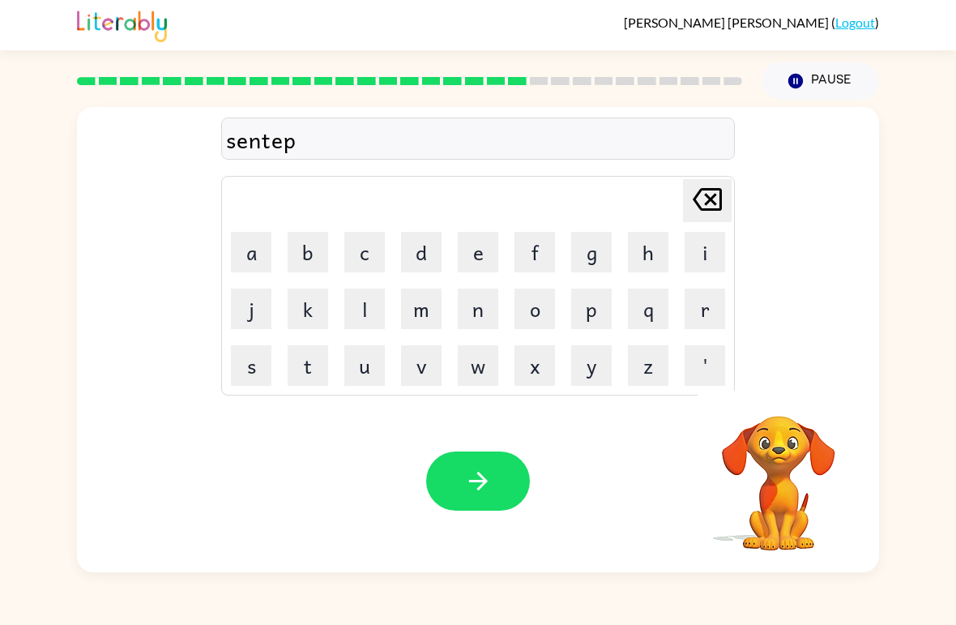
click at [700, 246] on button "i" at bounding box center [705, 252] width 41 height 41
click at [426, 250] on button "d" at bounding box center [421, 252] width 41 height 41
click at [462, 473] on button "button" at bounding box center [478, 480] width 104 height 59
click at [765, 389] on icon "button" at bounding box center [779, 394] width 28 height 28
click at [693, 309] on button "r" at bounding box center [705, 308] width 41 height 41
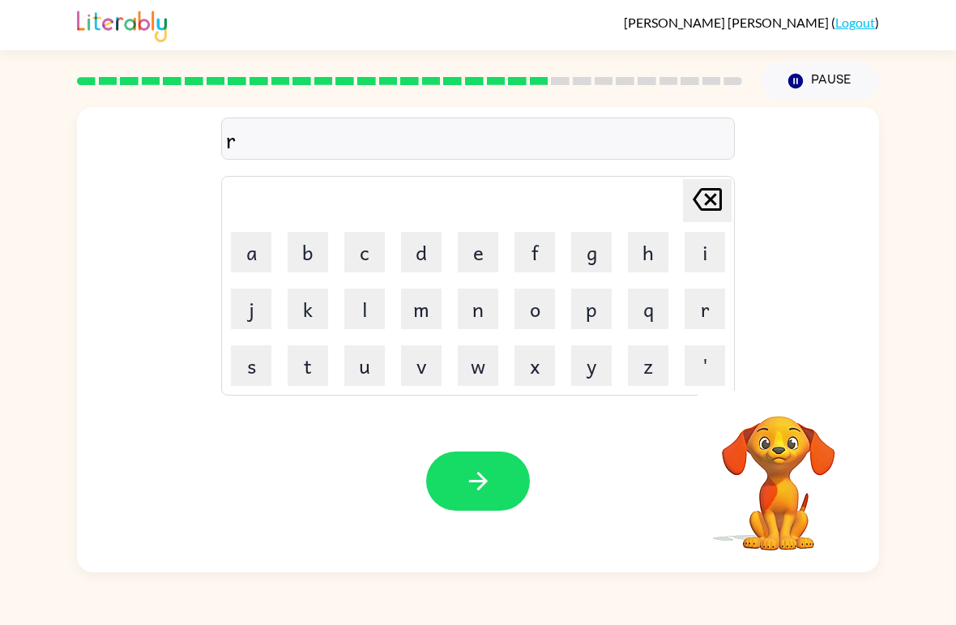
click at [251, 255] on button "a" at bounding box center [251, 252] width 41 height 41
click at [698, 254] on button "i" at bounding box center [705, 252] width 41 height 41
click at [477, 306] on button "n" at bounding box center [478, 308] width 41 height 41
click at [389, 394] on table "[PERSON_NAME] last character input a b c d e f g h i j k l m n o p q r s t u v …" at bounding box center [478, 286] width 512 height 218
click at [366, 259] on button "c" at bounding box center [364, 252] width 41 height 41
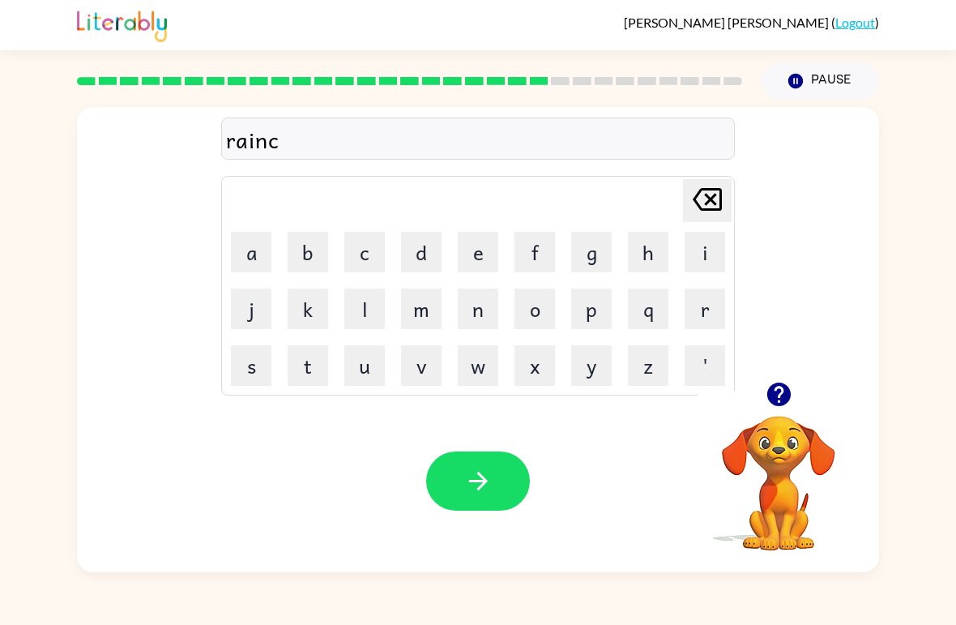
click at [540, 305] on button "o" at bounding box center [534, 308] width 41 height 41
click at [409, 254] on button "d" at bounding box center [421, 252] width 41 height 41
click at [476, 256] on button "e" at bounding box center [478, 252] width 41 height 41
click at [468, 480] on icon "button" at bounding box center [478, 481] width 28 height 28
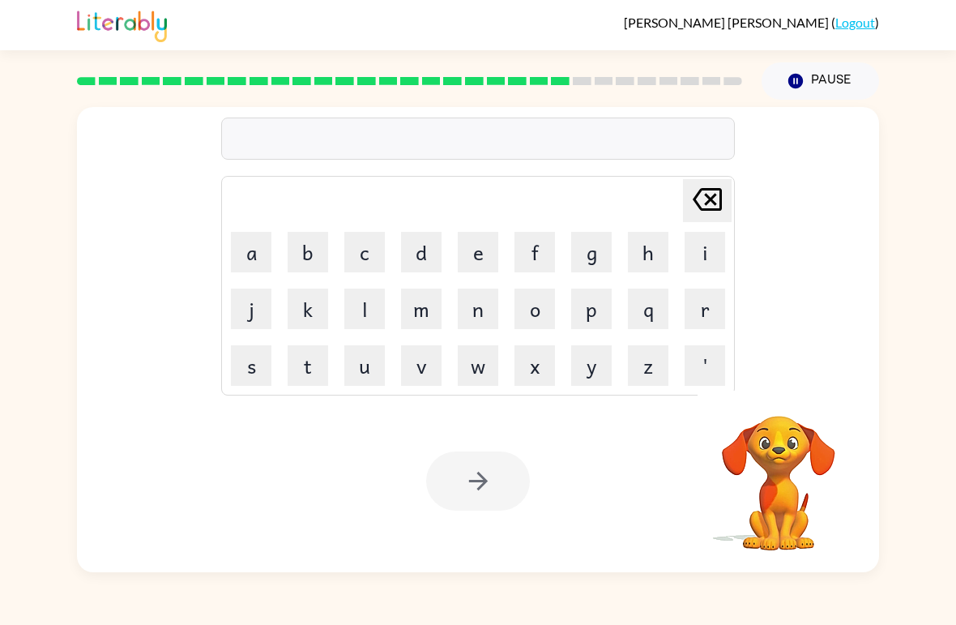
click at [411, 301] on button "m" at bounding box center [421, 308] width 41 height 41
click at [255, 237] on button "a" at bounding box center [251, 252] width 41 height 41
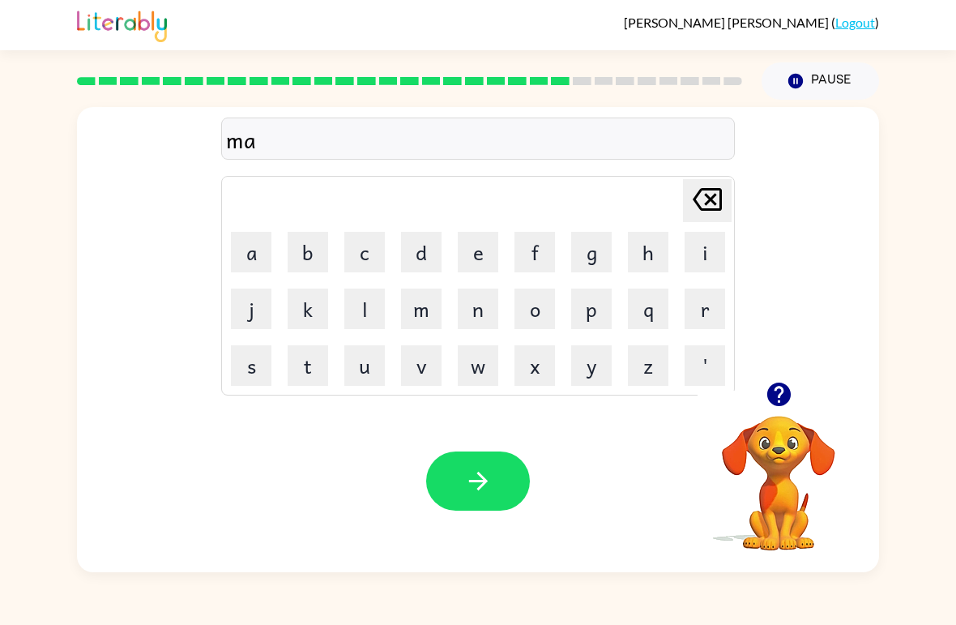
click at [699, 312] on button "r" at bounding box center [705, 308] width 41 height 41
click at [309, 300] on button "k" at bounding box center [308, 308] width 41 height 41
click at [477, 256] on button "e" at bounding box center [478, 252] width 41 height 41
click at [720, 298] on button "r" at bounding box center [705, 308] width 41 height 41
click at [463, 490] on button "button" at bounding box center [478, 480] width 104 height 59
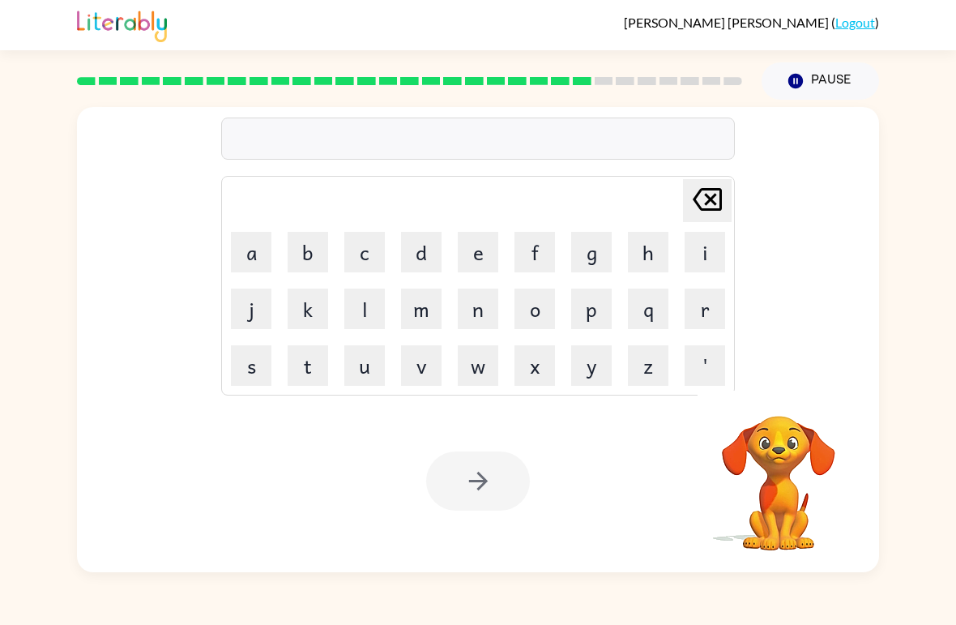
click at [249, 252] on button "a" at bounding box center [251, 252] width 41 height 41
click at [305, 368] on button "t" at bounding box center [308, 365] width 41 height 41
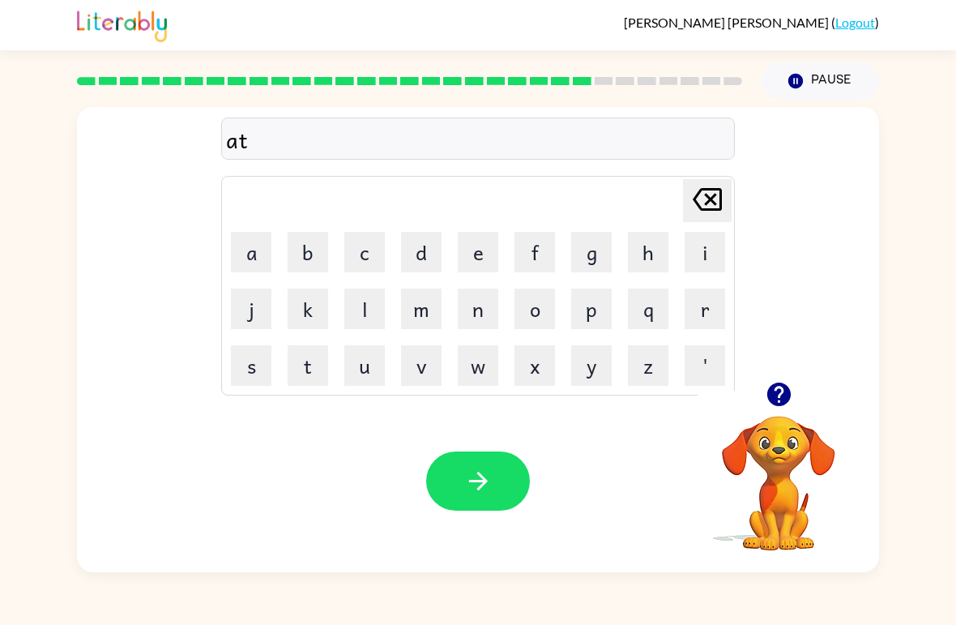
click at [413, 368] on button "v" at bounding box center [421, 365] width 41 height 41
click at [262, 270] on button "a" at bounding box center [251, 252] width 41 height 41
click at [490, 322] on button "n" at bounding box center [478, 308] width 41 height 41
click at [261, 373] on button "s" at bounding box center [251, 365] width 41 height 41
click at [714, 256] on button "i" at bounding box center [705, 252] width 41 height 41
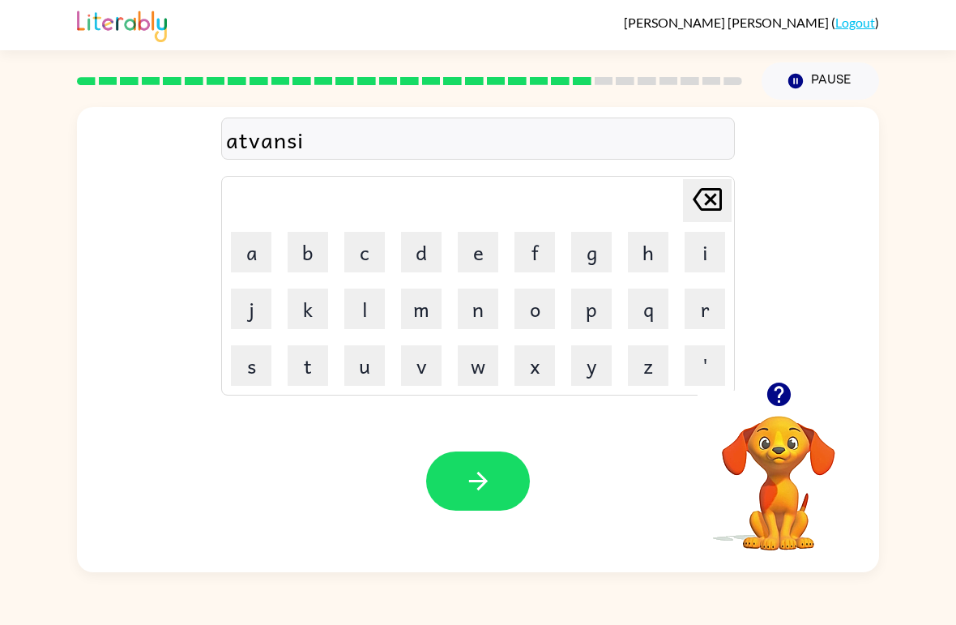
click at [480, 311] on button "n" at bounding box center [478, 308] width 41 height 41
click at [480, 474] on icon "button" at bounding box center [478, 481] width 28 height 28
click at [578, 256] on button "g" at bounding box center [591, 252] width 41 height 41
click at [529, 309] on button "o" at bounding box center [534, 308] width 41 height 41
click at [309, 249] on button "b" at bounding box center [308, 252] width 41 height 41
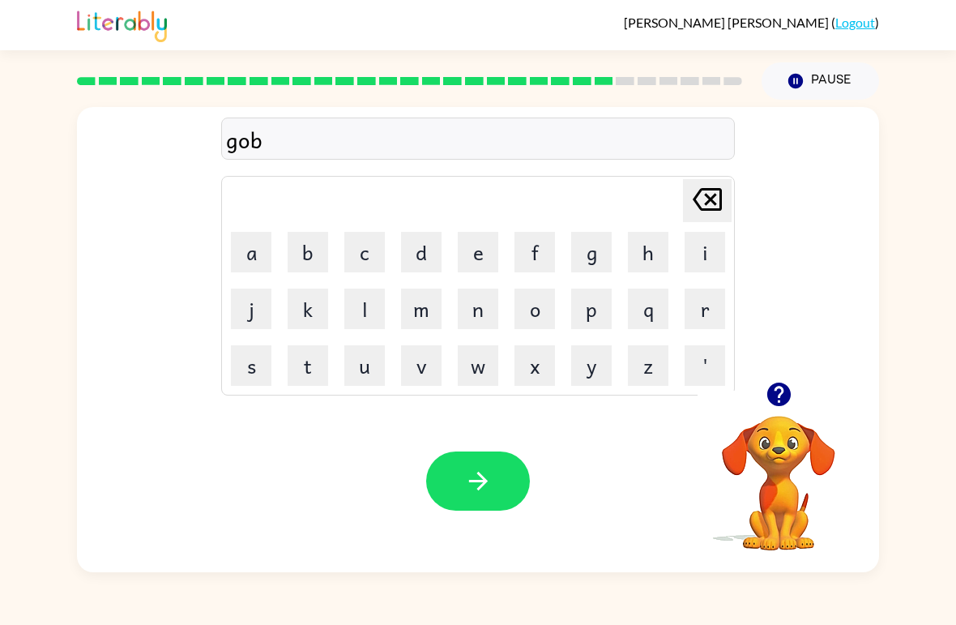
click at [375, 313] on button "l" at bounding box center [364, 308] width 41 height 41
click at [702, 248] on button "i" at bounding box center [705, 252] width 41 height 41
click at [479, 317] on button "n" at bounding box center [478, 308] width 41 height 41
click at [464, 500] on button "button" at bounding box center [478, 480] width 104 height 59
click at [588, 257] on button "g" at bounding box center [591, 252] width 41 height 41
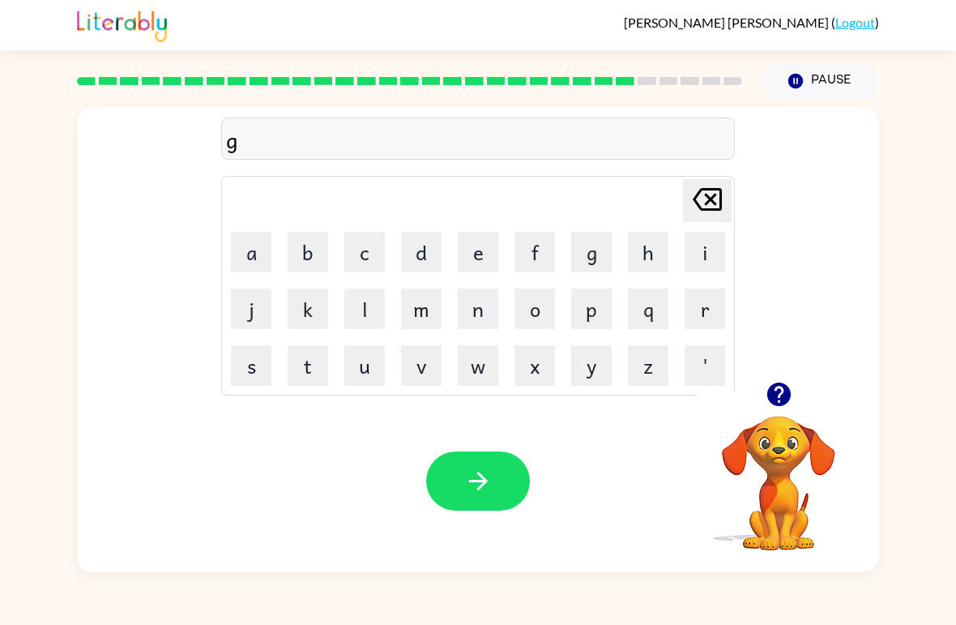
click at [529, 295] on button "o" at bounding box center [534, 308] width 41 height 41
click at [307, 255] on button "b" at bounding box center [308, 252] width 41 height 41
click at [493, 254] on button "e" at bounding box center [478, 252] width 41 height 41
click at [706, 305] on button "r" at bounding box center [705, 308] width 41 height 41
click at [414, 309] on button "m" at bounding box center [421, 308] width 41 height 41
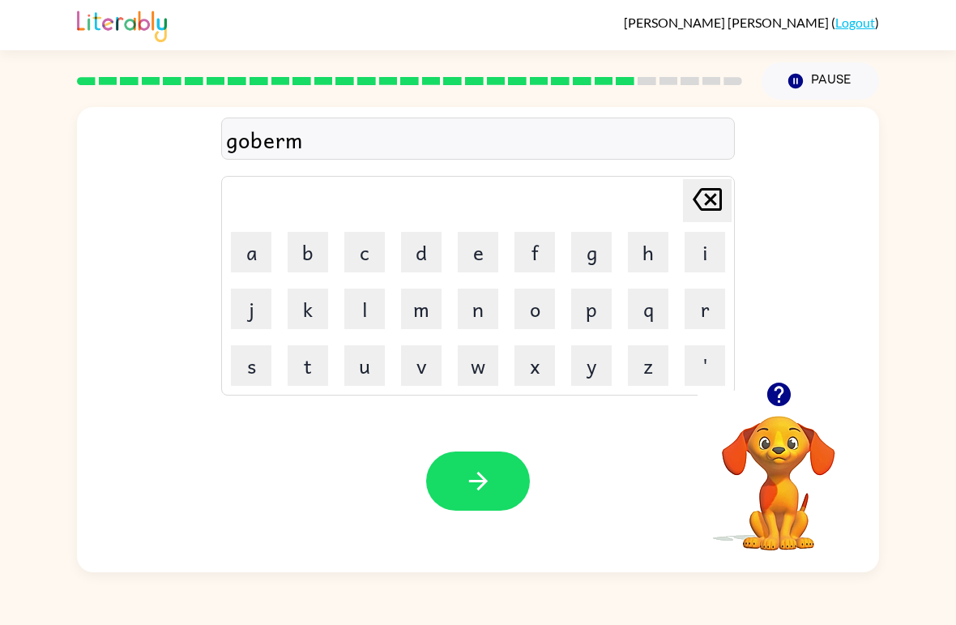
click at [262, 250] on button "a" at bounding box center [251, 252] width 41 height 41
click at [477, 310] on button "n" at bounding box center [478, 308] width 41 height 41
click at [301, 377] on button "t" at bounding box center [308, 365] width 41 height 41
click at [484, 496] on button "button" at bounding box center [478, 480] width 104 height 59
click at [257, 381] on button "s" at bounding box center [251, 365] width 41 height 41
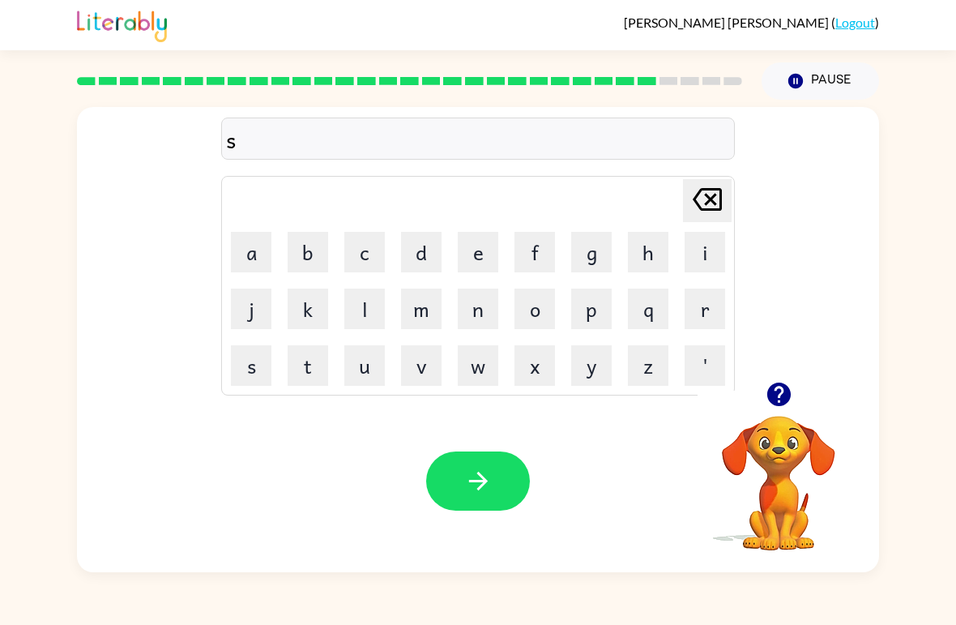
click at [300, 380] on button "t" at bounding box center [308, 365] width 41 height 41
click at [687, 305] on button "r" at bounding box center [705, 308] width 41 height 41
click at [254, 245] on button "a" at bounding box center [251, 252] width 41 height 41
click at [690, 247] on button "i" at bounding box center [705, 252] width 41 height 41
click at [484, 301] on button "n" at bounding box center [478, 308] width 41 height 41
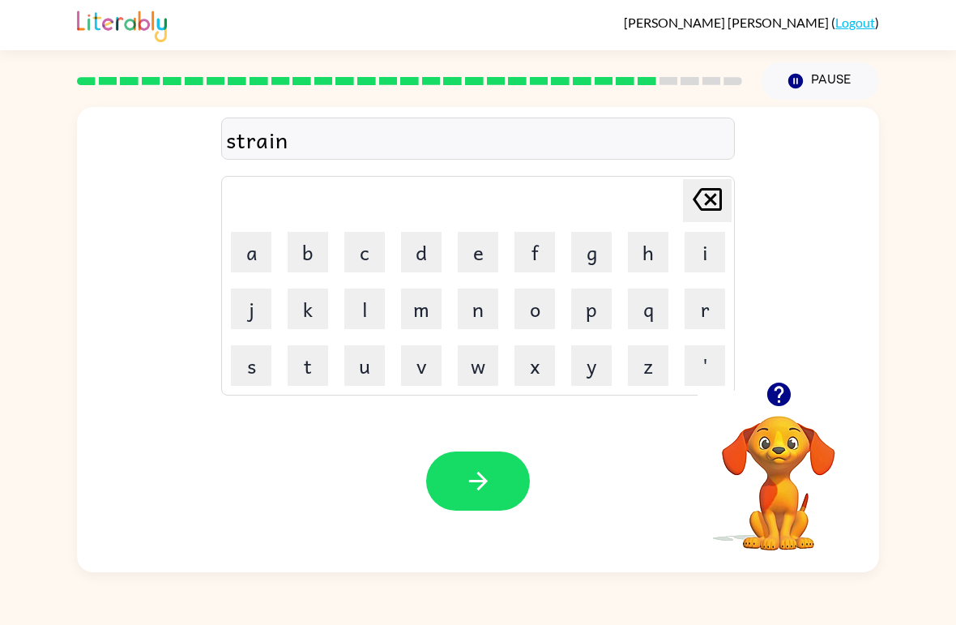
click at [484, 480] on icon "button" at bounding box center [477, 480] width 19 height 19
click at [256, 368] on button "s" at bounding box center [251, 365] width 41 height 41
click at [652, 256] on button "h" at bounding box center [648, 252] width 41 height 41
click at [266, 244] on button "a" at bounding box center [251, 252] width 41 height 41
click at [597, 301] on button "p" at bounding box center [591, 308] width 41 height 41
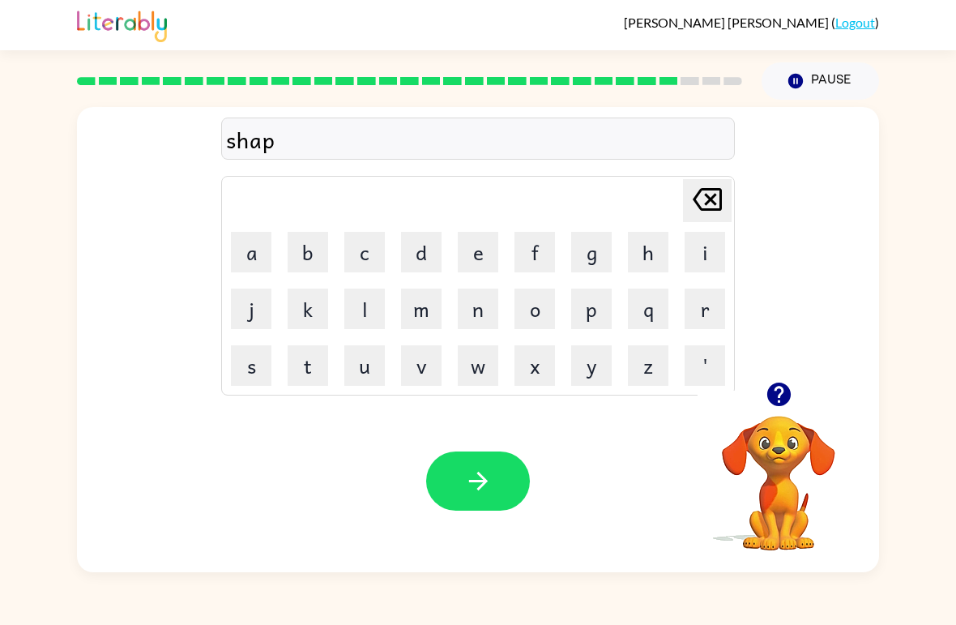
click at [476, 245] on button "e" at bounding box center [478, 252] width 41 height 41
click at [462, 464] on button "button" at bounding box center [478, 480] width 104 height 59
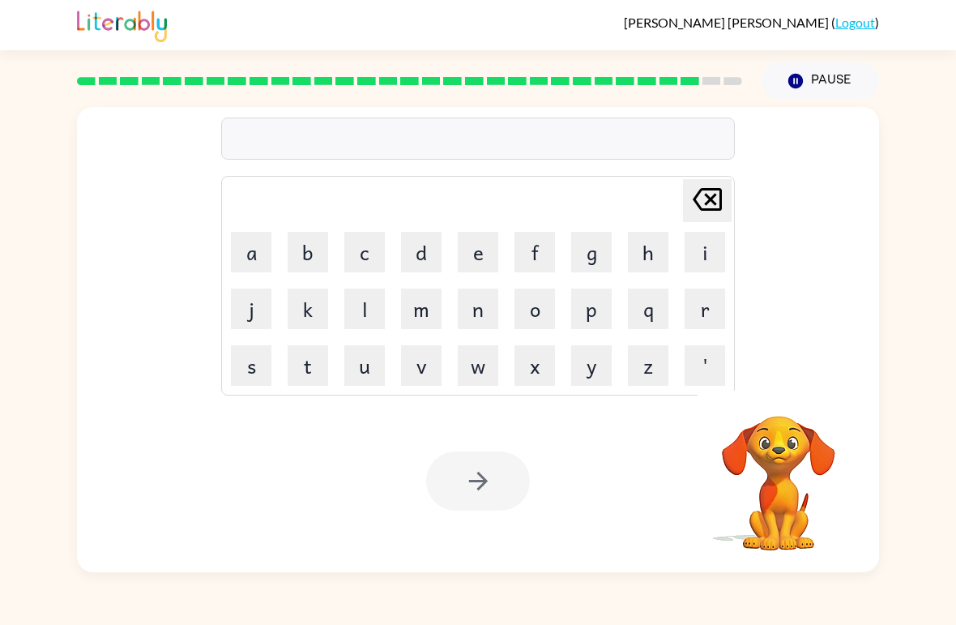
click at [479, 260] on button "e" at bounding box center [478, 252] width 41 height 41
click at [536, 366] on button "x" at bounding box center [534, 365] width 41 height 41
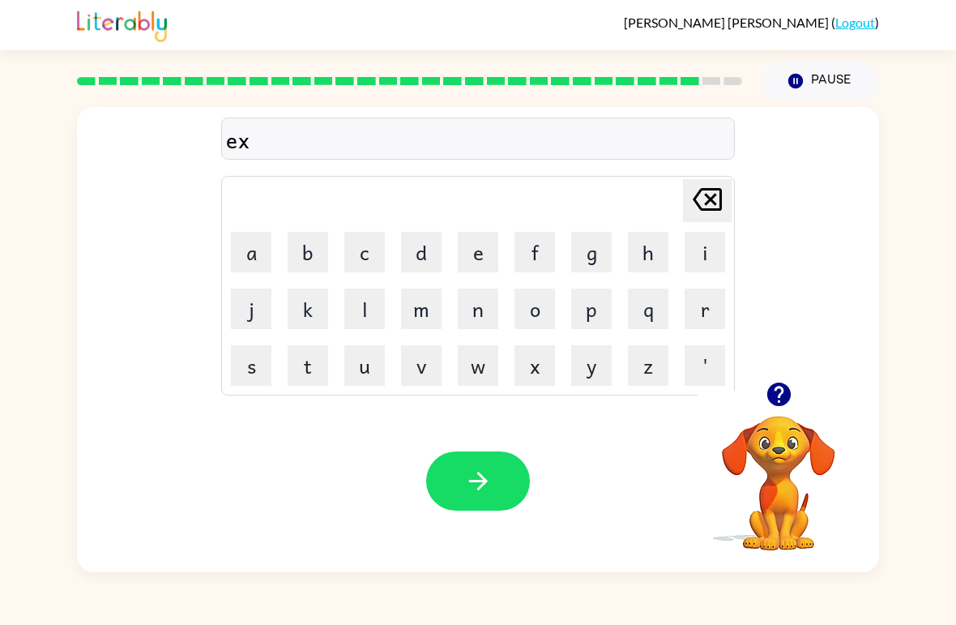
click at [307, 254] on button "b" at bounding box center [308, 252] width 41 height 41
click at [702, 216] on icon "[PERSON_NAME] last character input" at bounding box center [707, 199] width 39 height 39
click at [474, 254] on button "e" at bounding box center [478, 252] width 41 height 41
click at [360, 316] on button "l" at bounding box center [364, 308] width 41 height 41
click at [478, 252] on button "e" at bounding box center [478, 252] width 41 height 41
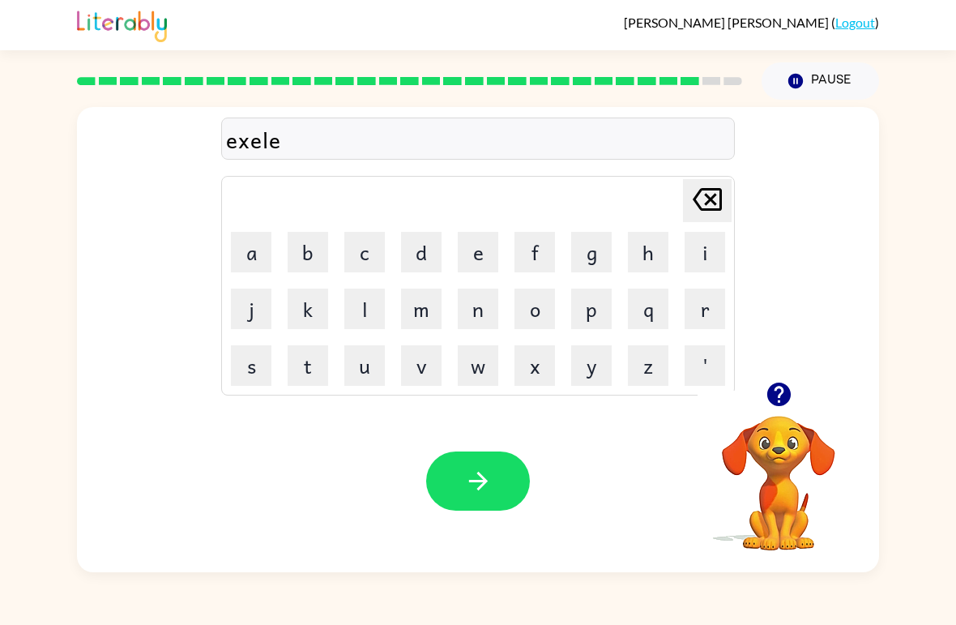
click at [480, 314] on button "n" at bounding box center [478, 308] width 41 height 41
click at [320, 365] on button "t" at bounding box center [308, 365] width 41 height 41
click at [461, 488] on button "button" at bounding box center [478, 480] width 104 height 59
click at [775, 382] on icon "button" at bounding box center [779, 394] width 28 height 28
click at [262, 310] on button "j" at bounding box center [251, 308] width 41 height 41
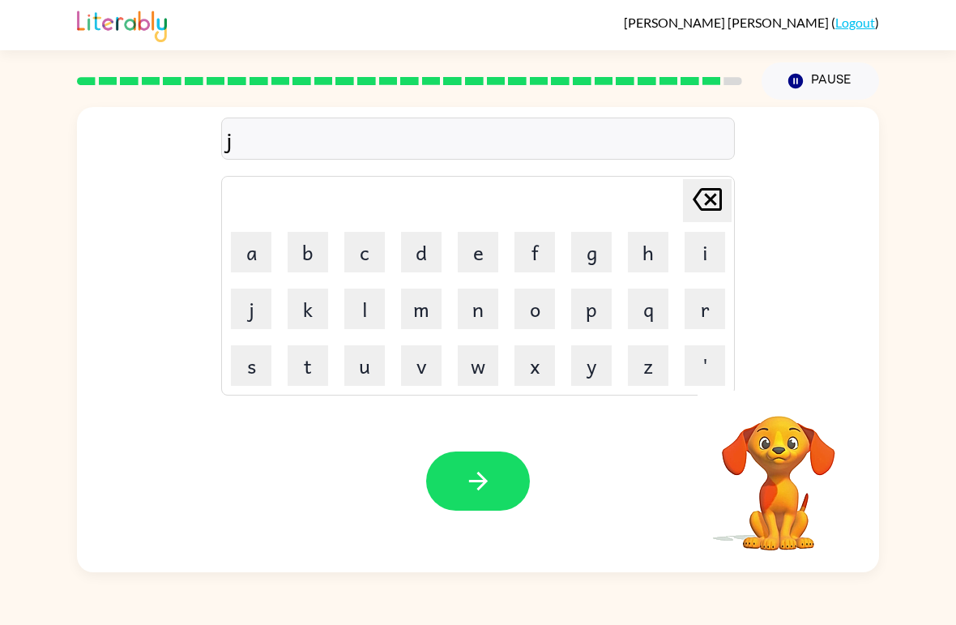
click at [531, 307] on button "o" at bounding box center [534, 308] width 41 height 41
click at [315, 258] on button "b" at bounding box center [308, 252] width 41 height 41
click at [699, 248] on button "i" at bounding box center [705, 252] width 41 height 41
click at [361, 255] on button "c" at bounding box center [364, 252] width 41 height 41
click at [249, 247] on button "a" at bounding box center [251, 252] width 41 height 41
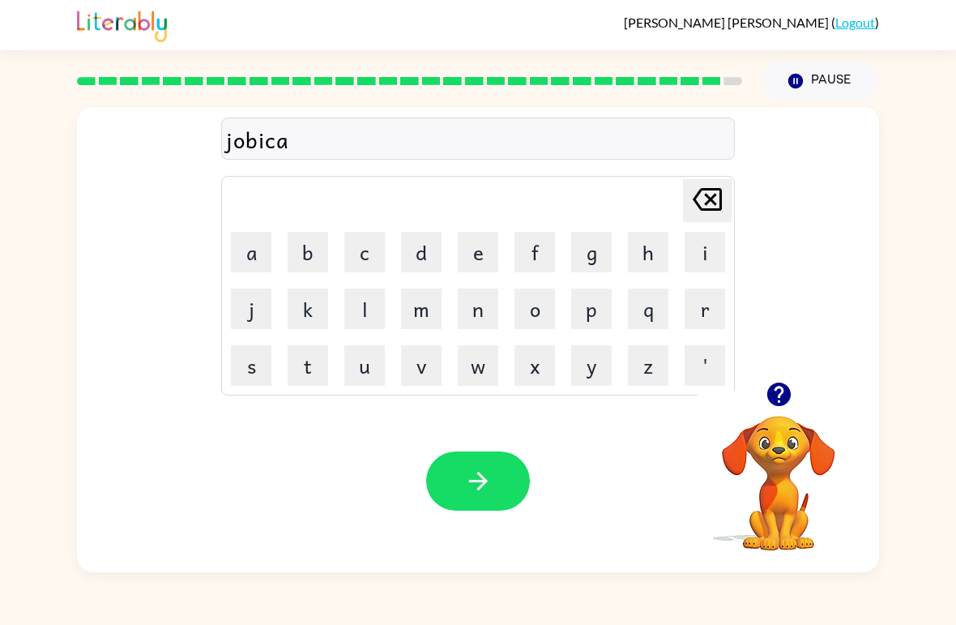
click at [689, 313] on button "r" at bounding box center [705, 308] width 41 height 41
click at [455, 485] on button "button" at bounding box center [478, 480] width 104 height 59
